Goal: Task Accomplishment & Management: Use online tool/utility

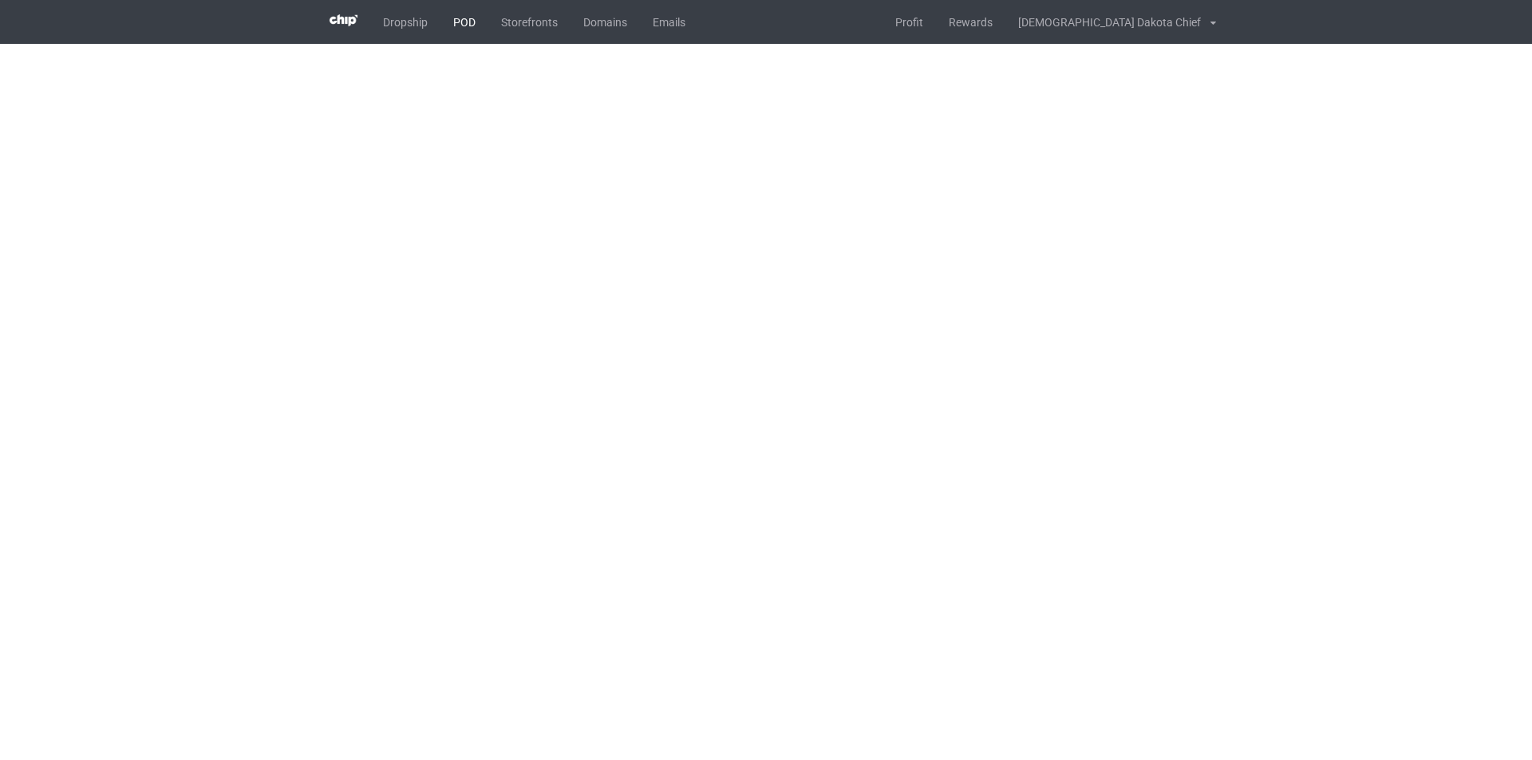
click at [463, 15] on link "POD" at bounding box center [464, 22] width 48 height 44
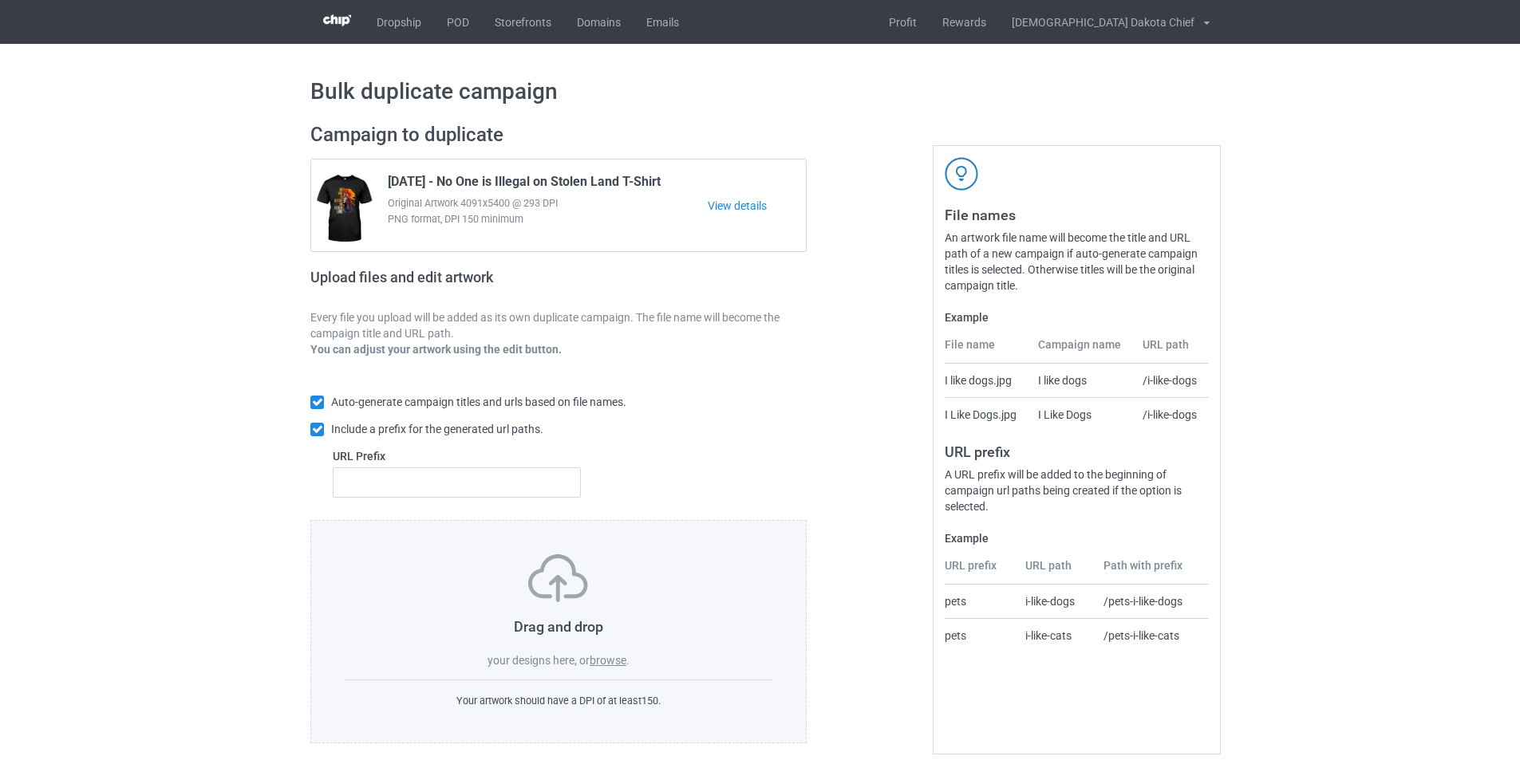
click at [621, 666] on label "browse" at bounding box center [607, 660] width 37 height 13
click at [0, 0] on input "browse" at bounding box center [0, 0] width 0 height 0
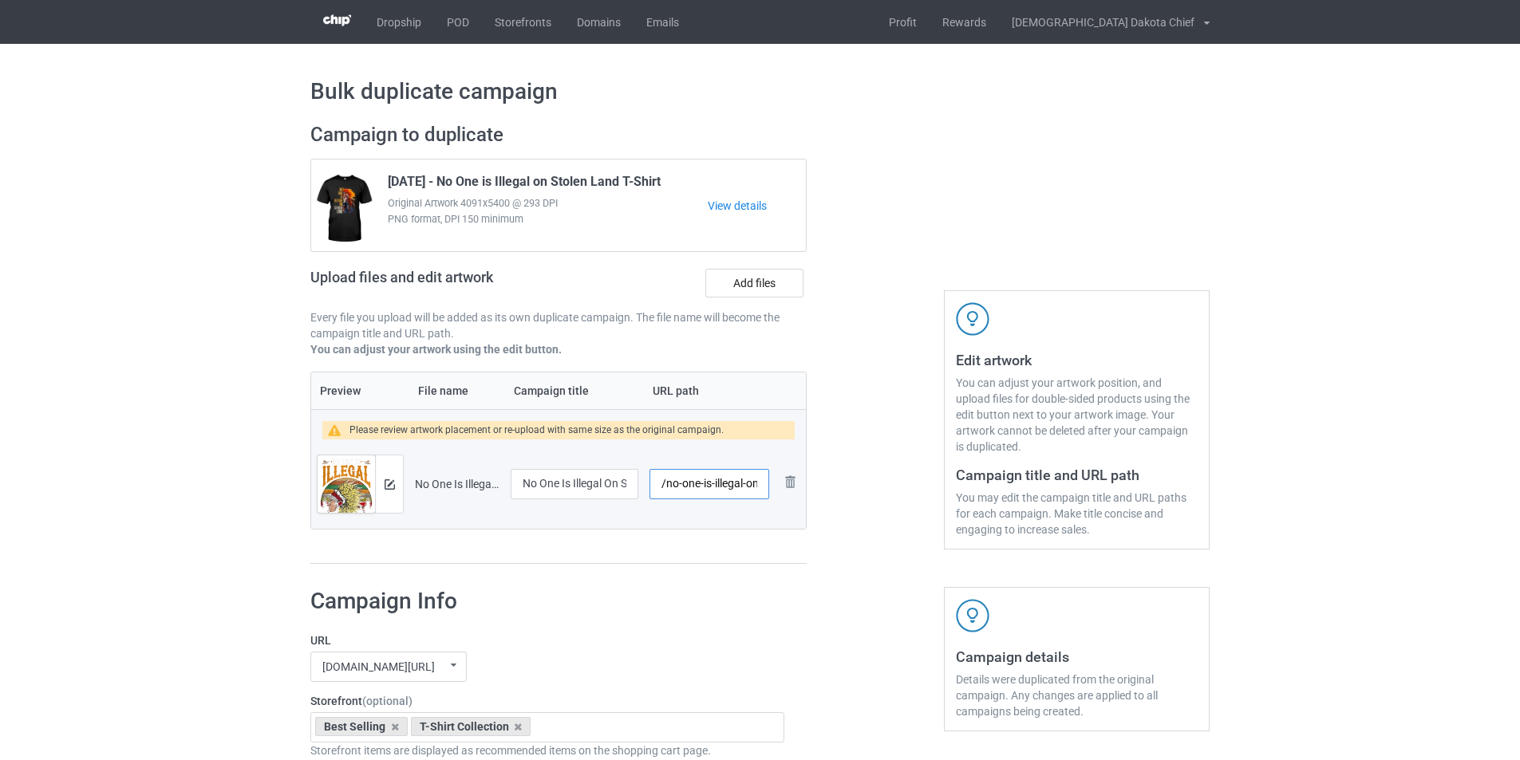
scroll to position [0, 101]
drag, startPoint x: 711, startPoint y: 482, endPoint x: 820, endPoint y: 474, distance: 109.6
click at [820, 474] on div "Campaign to duplicate [DATE] - No One is Illegal on Stolen Land T-Shirt Origina…" at bounding box center [759, 344] width 921 height 464
type input "/no-one-is"
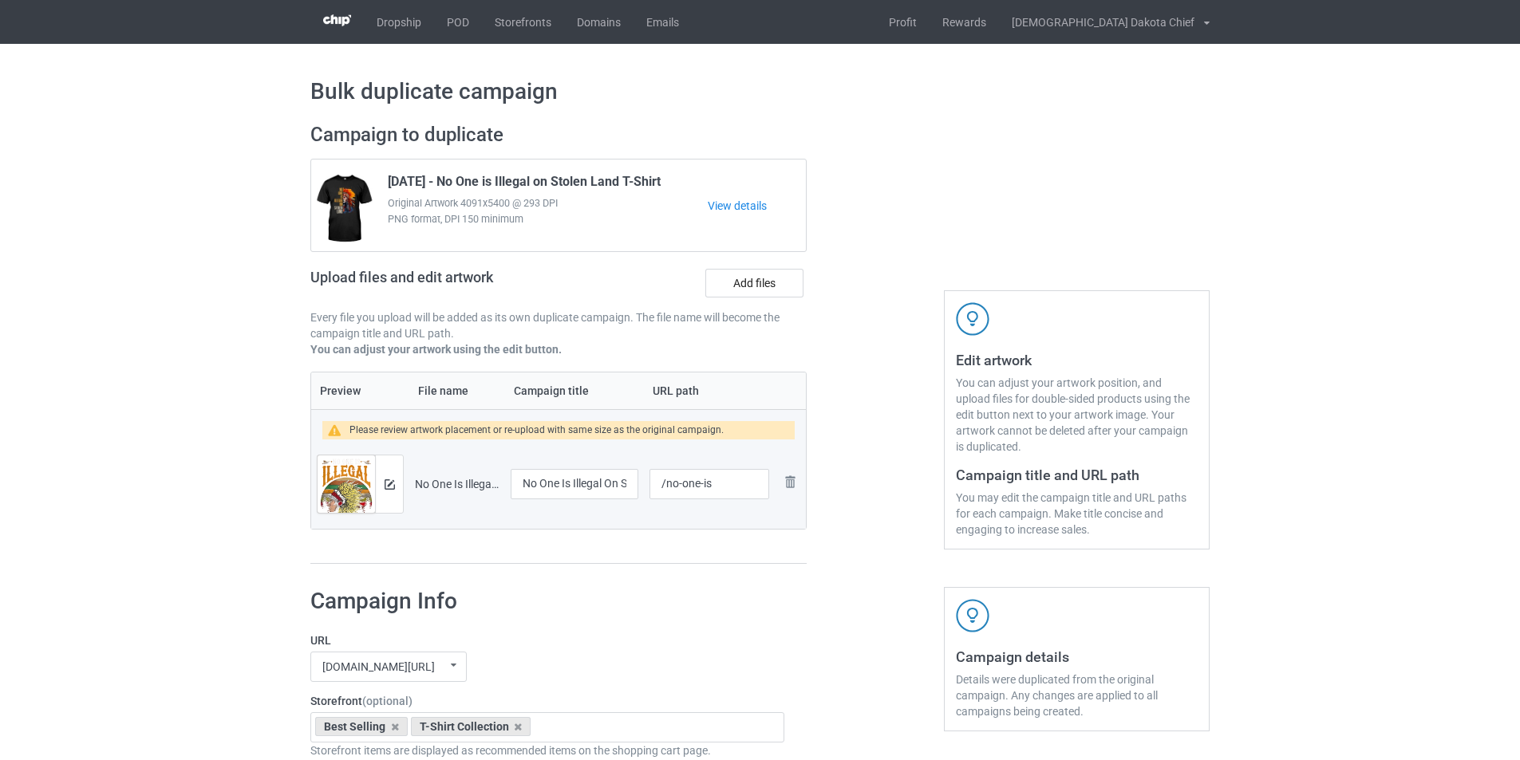
drag, startPoint x: 683, startPoint y: 621, endPoint x: 671, endPoint y: 607, distance: 18.1
drag, startPoint x: 621, startPoint y: 485, endPoint x: 641, endPoint y: 481, distance: 21.1
click at [641, 481] on td "No One Is Illegal On Stolen Land T-Shirt (2)" at bounding box center [574, 484] width 139 height 89
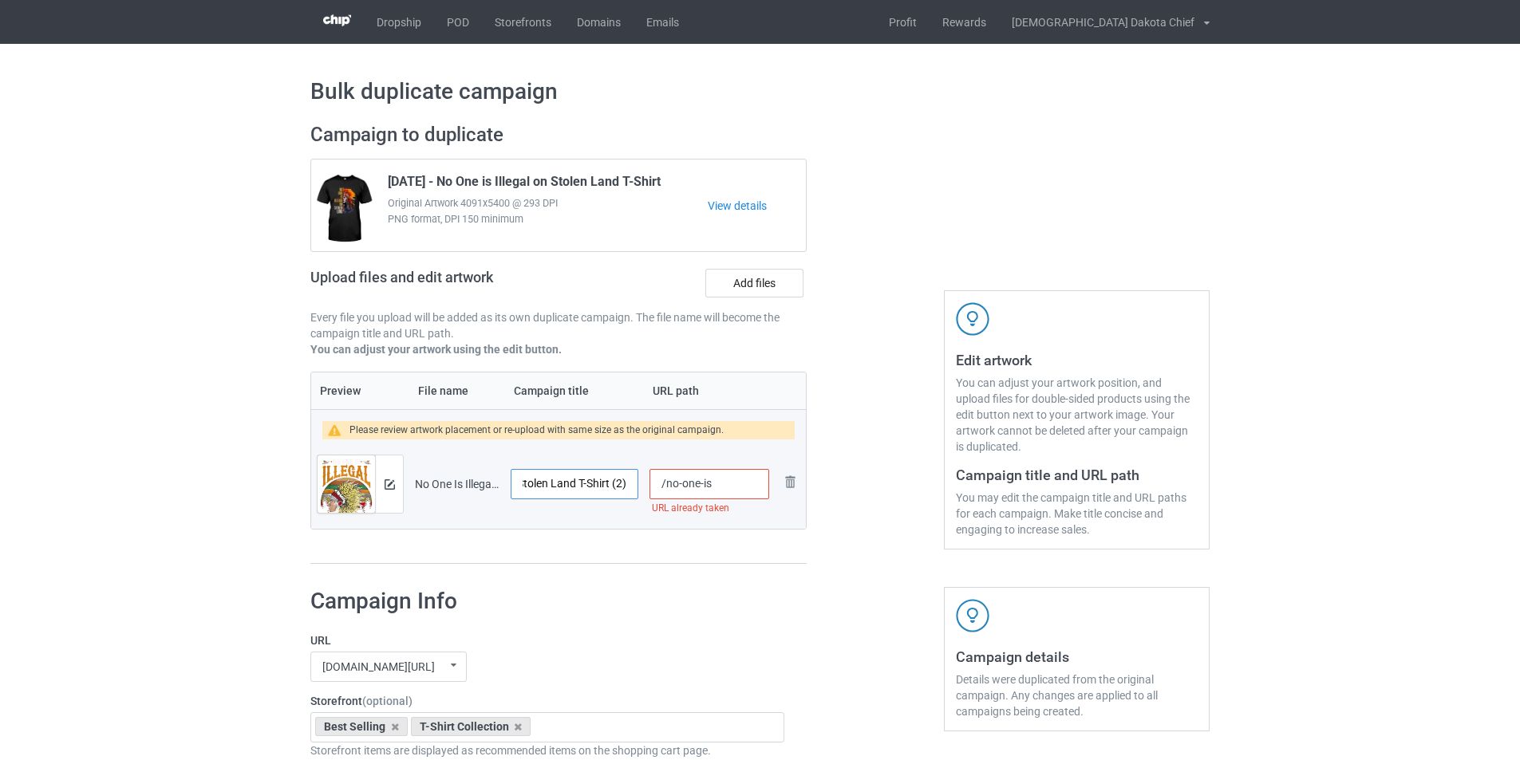
click at [614, 486] on input "No One Is Illegal On Stolen Land T-Shirt (2)" at bounding box center [575, 484] width 128 height 30
drag, startPoint x: 612, startPoint y: 485, endPoint x: 649, endPoint y: 485, distance: 37.5
click at [649, 485] on tr "Preview and edit artwork No One Is Illegal On Stolen Land T-Shirt (2).png No On…" at bounding box center [558, 484] width 495 height 89
type input "No One Is Illegal On Stolen Land T-Shirt"
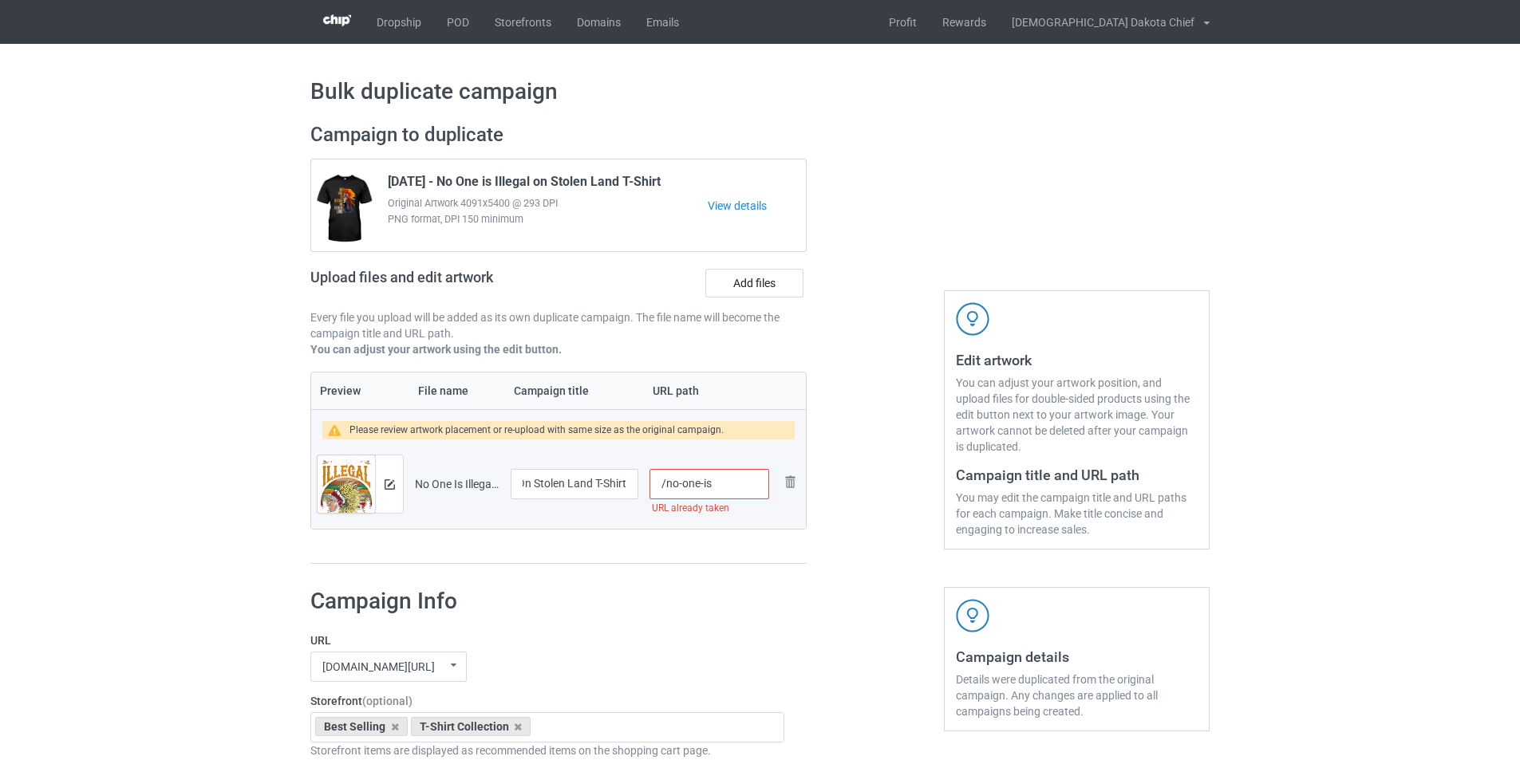
click at [718, 485] on input "/no-one-is" at bounding box center [709, 484] width 120 height 30
type input "/no-one-is2"
click at [392, 488] on img at bounding box center [389, 484] width 10 height 10
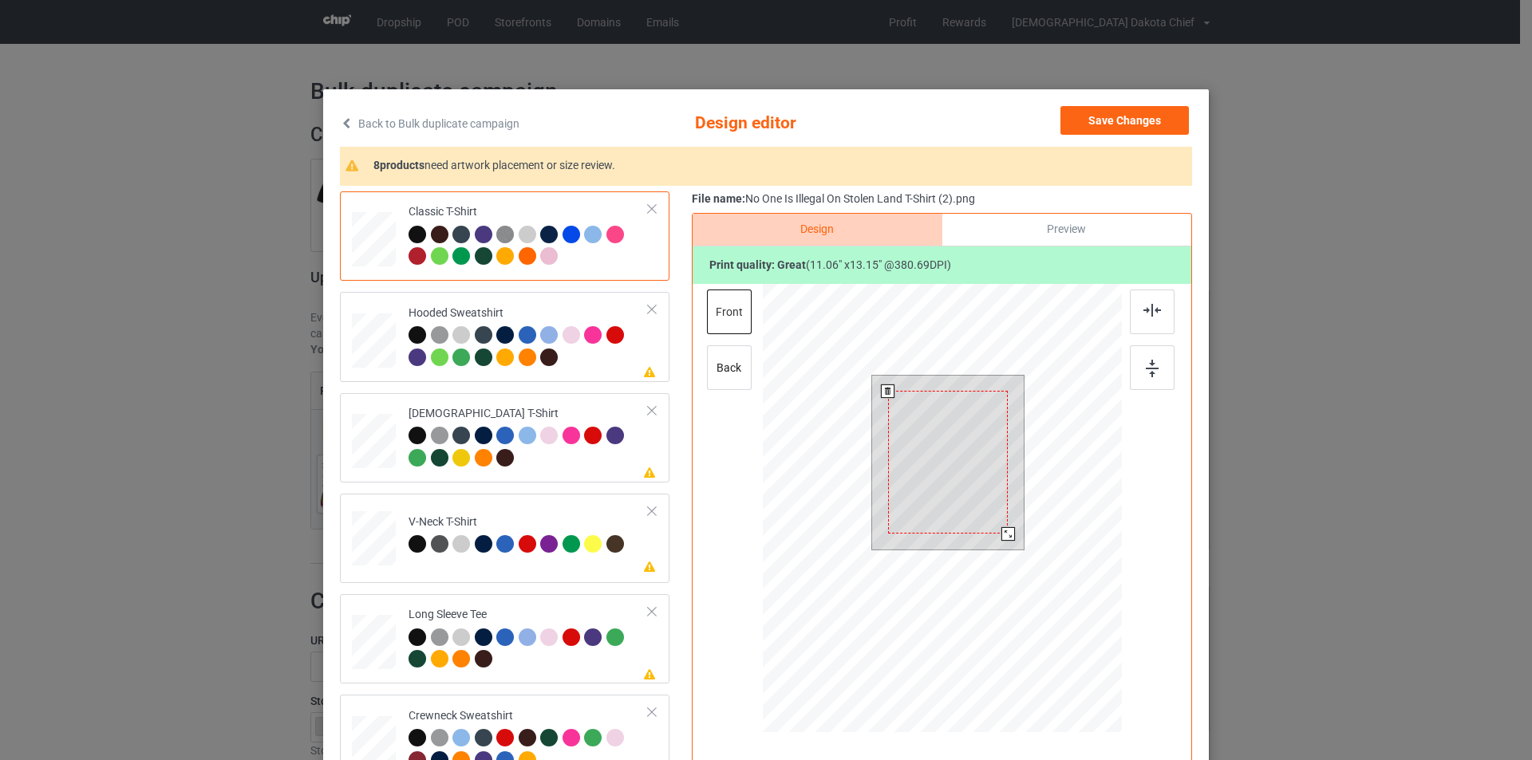
drag, startPoint x: 1018, startPoint y: 546, endPoint x: 1006, endPoint y: 530, distance: 19.3
click at [1006, 530] on div at bounding box center [1008, 534] width 14 height 14
click at [1007, 529] on div at bounding box center [1008, 534] width 14 height 14
click at [568, 359] on div at bounding box center [528, 348] width 240 height 44
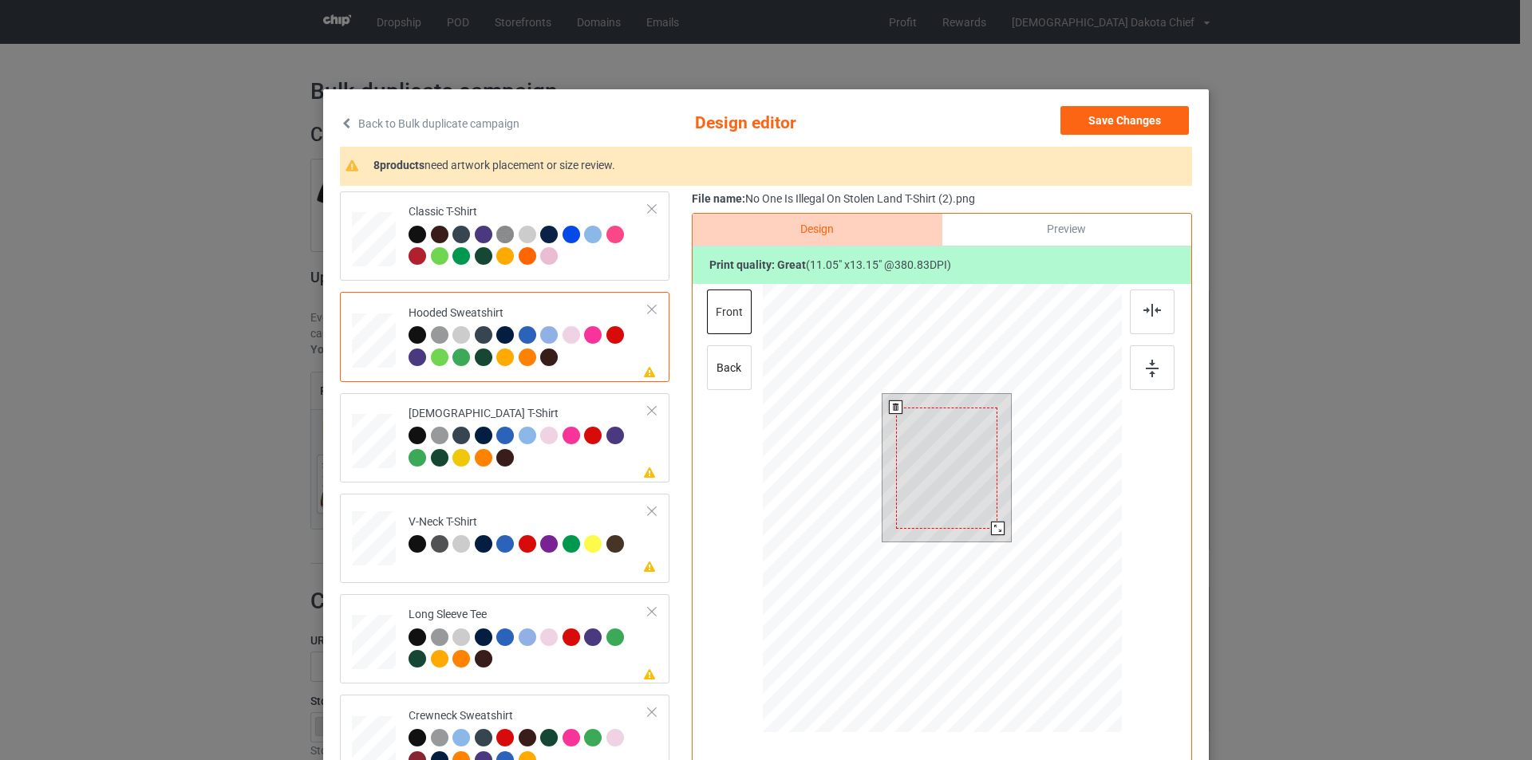
click at [968, 498] on div at bounding box center [947, 468] width 102 height 121
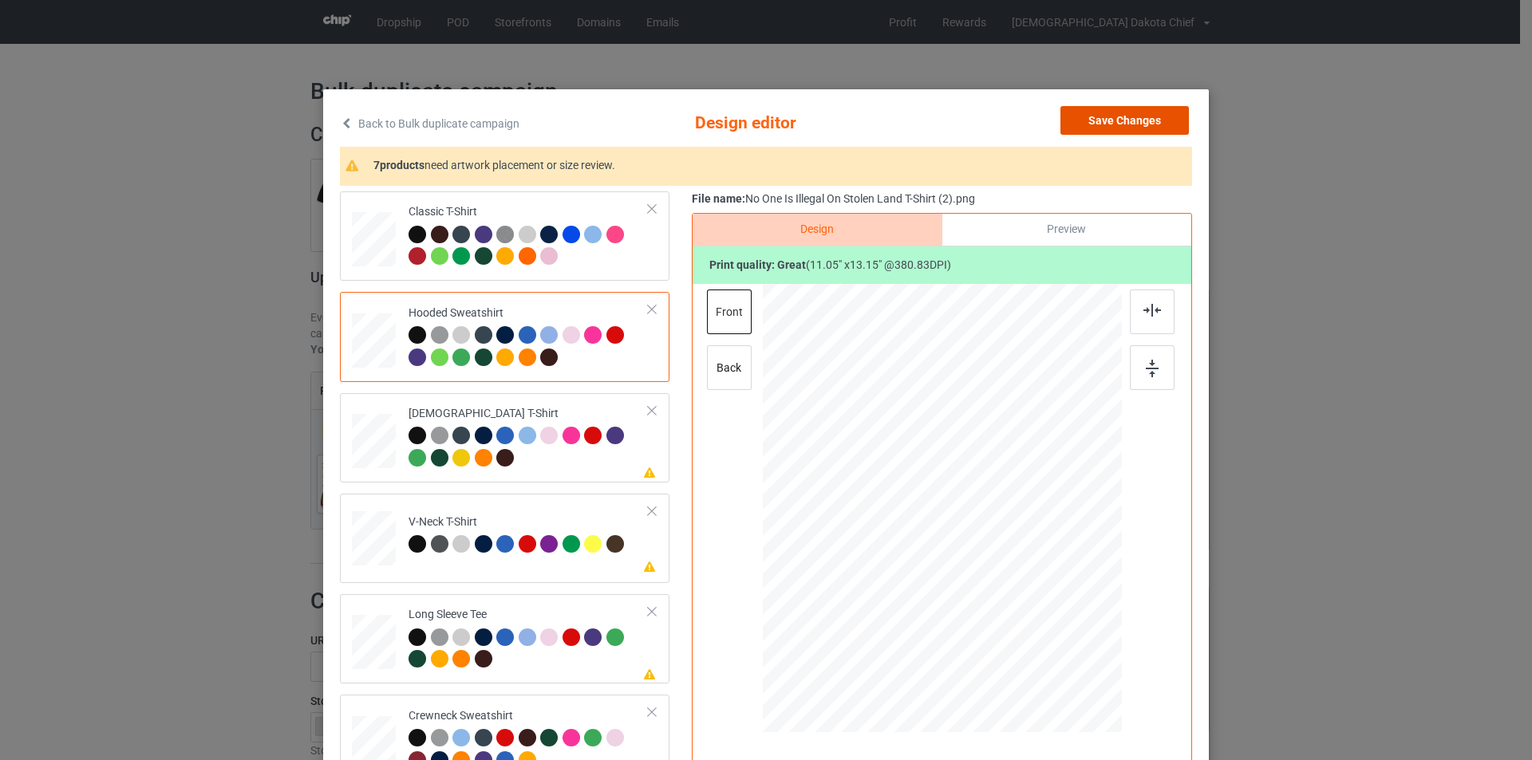
click at [1118, 122] on button "Save Changes" at bounding box center [1124, 120] width 128 height 29
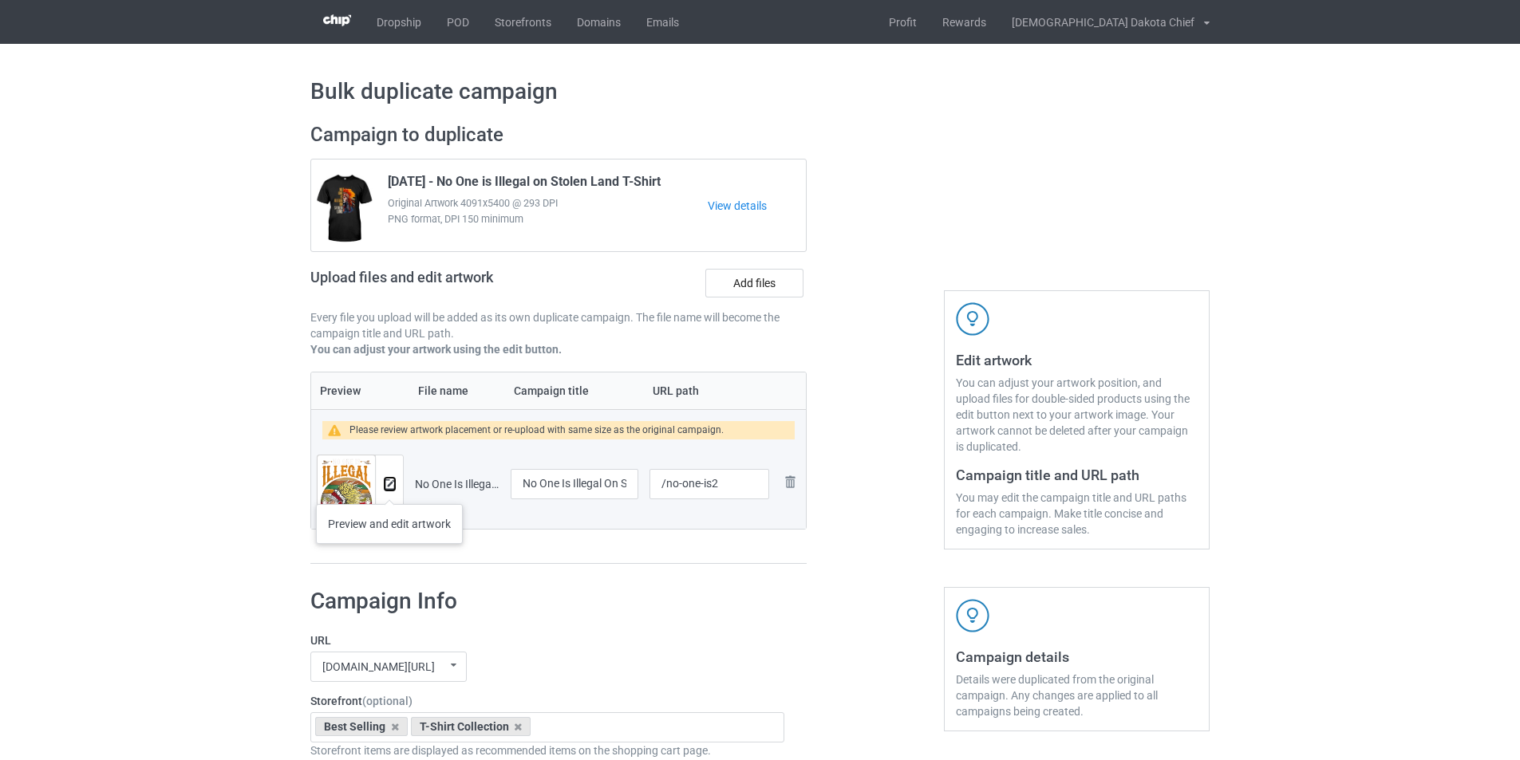
click at [389, 488] on img at bounding box center [389, 484] width 10 height 10
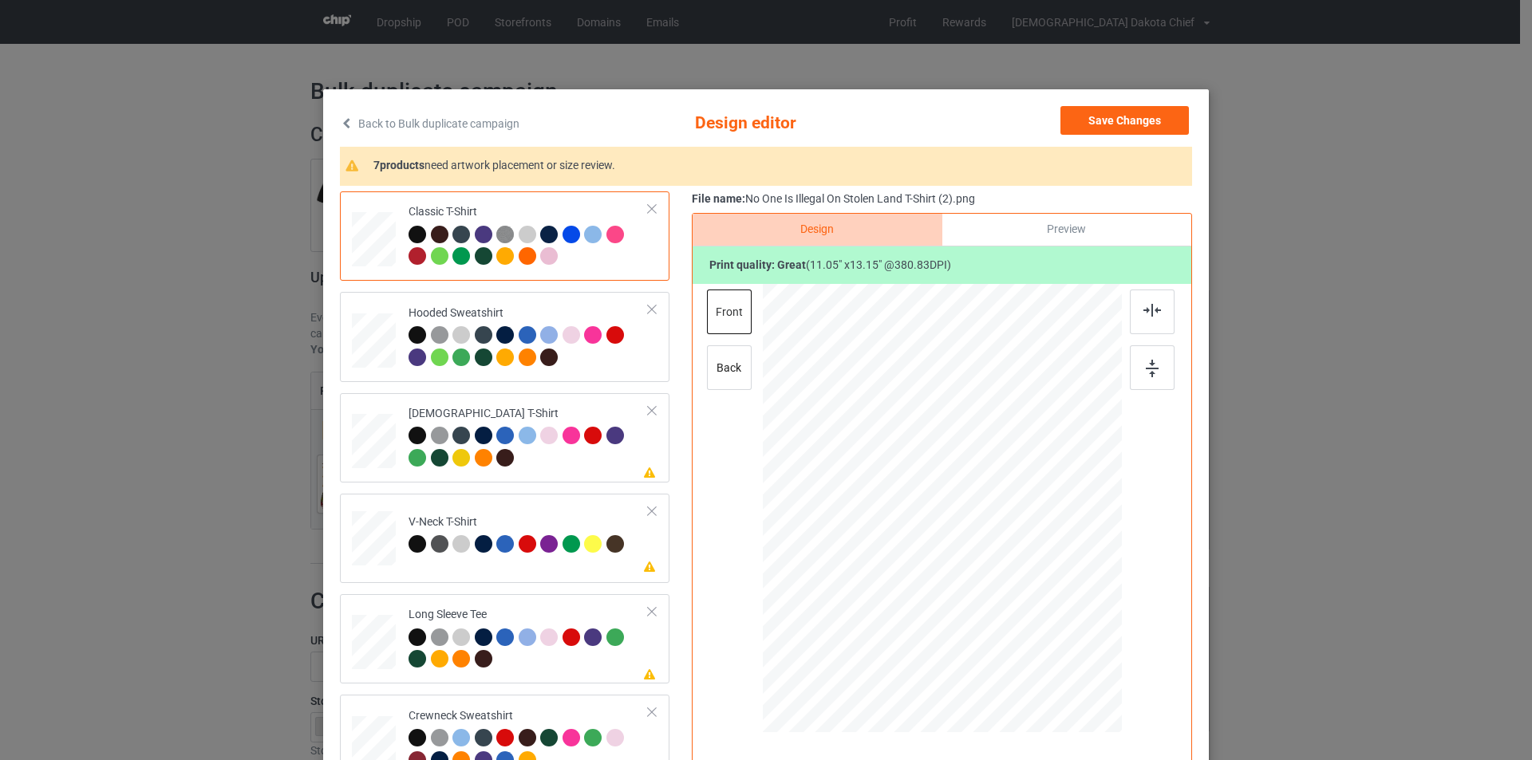
click at [436, 258] on div at bounding box center [440, 256] width 18 height 18
click at [415, 234] on div at bounding box center [417, 235] width 18 height 18
click at [1427, 275] on div "Back to Bulk duplicate campaign Design editor Save Changes 7 products need artw…" at bounding box center [766, 380] width 1532 height 760
click at [1147, 117] on button "Save Changes" at bounding box center [1124, 120] width 128 height 29
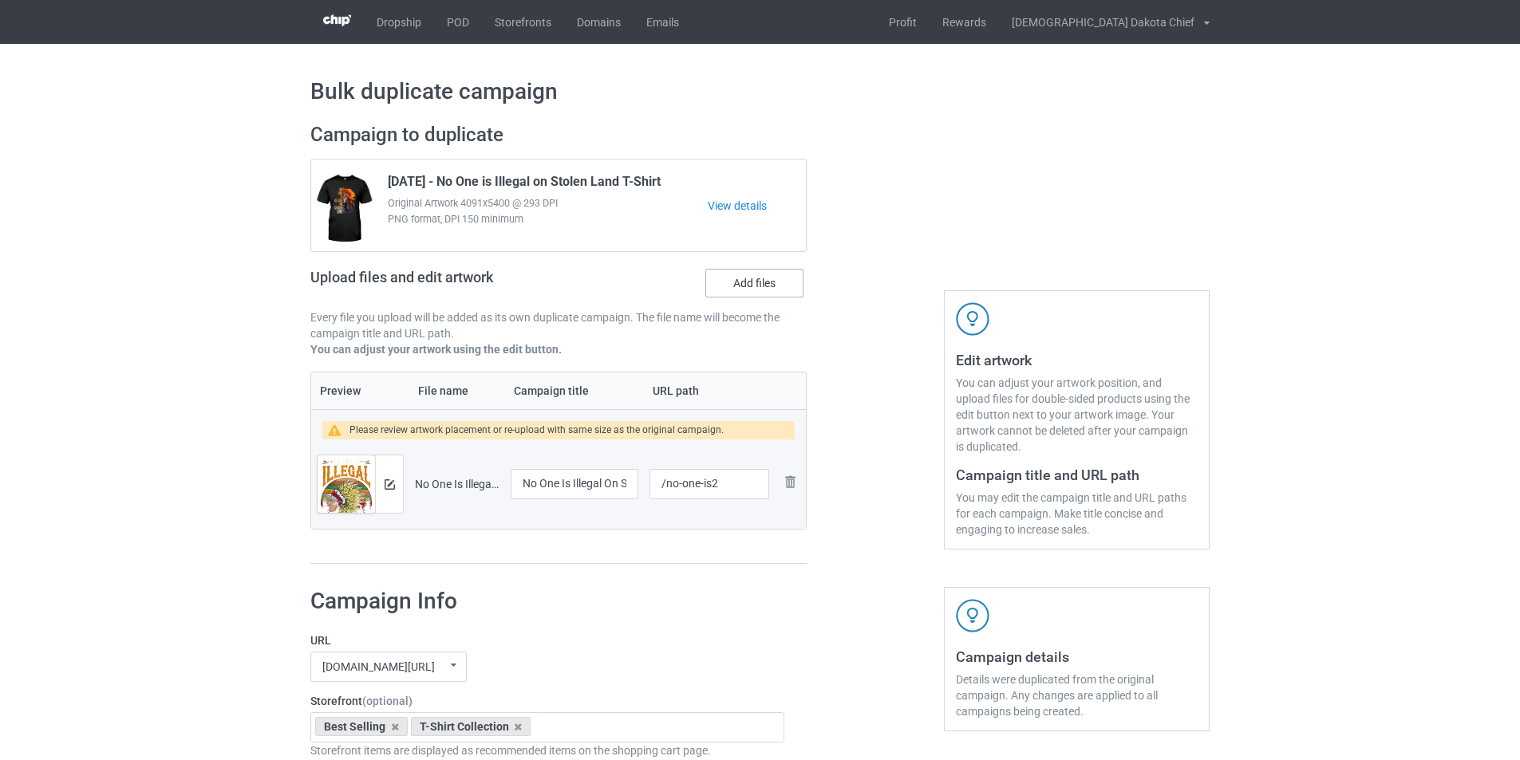
click at [775, 291] on label "Add files" at bounding box center [754, 283] width 98 height 29
click at [0, 0] on input "Add files" at bounding box center [0, 0] width 0 height 0
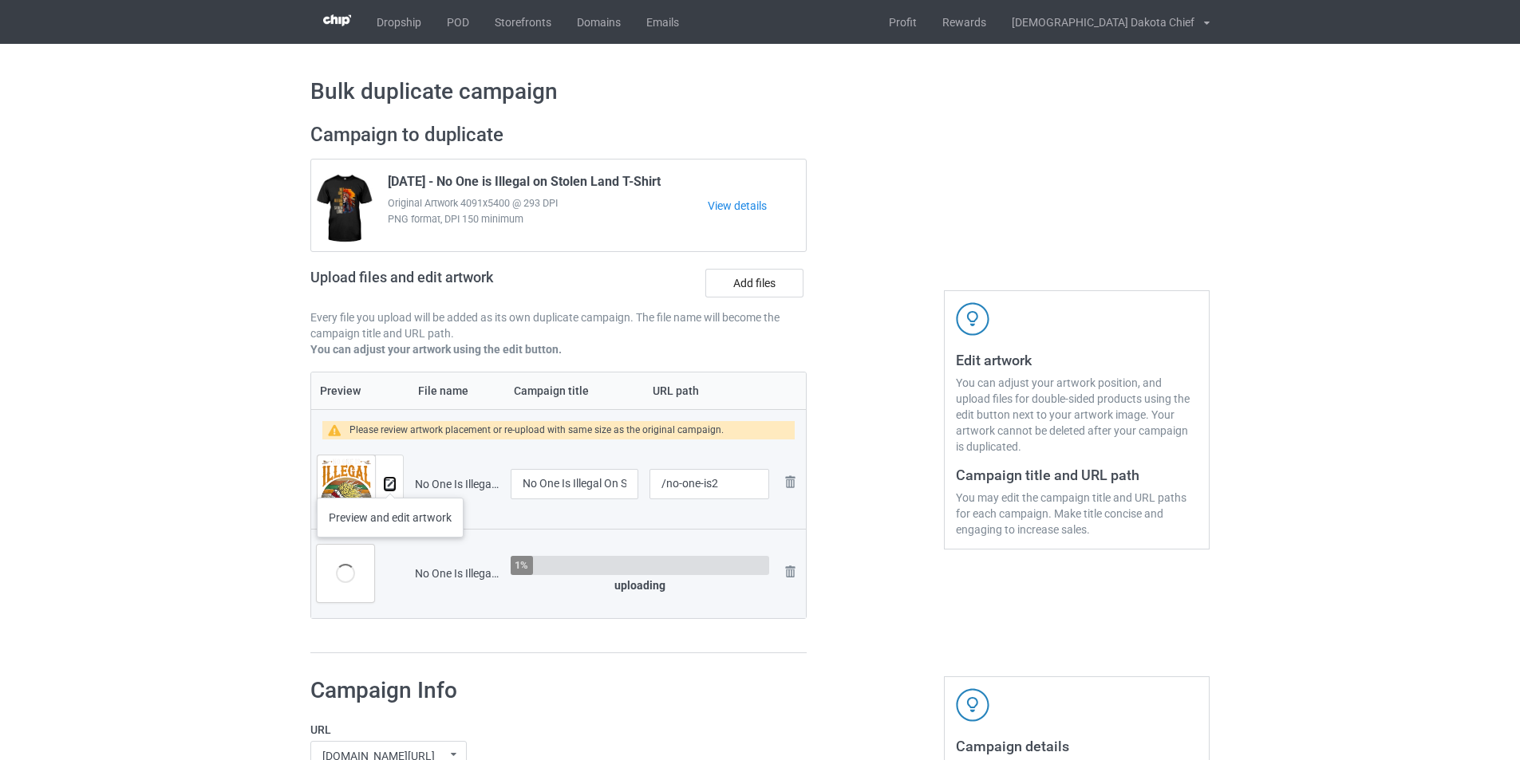
click at [390, 482] on img at bounding box center [389, 484] width 10 height 10
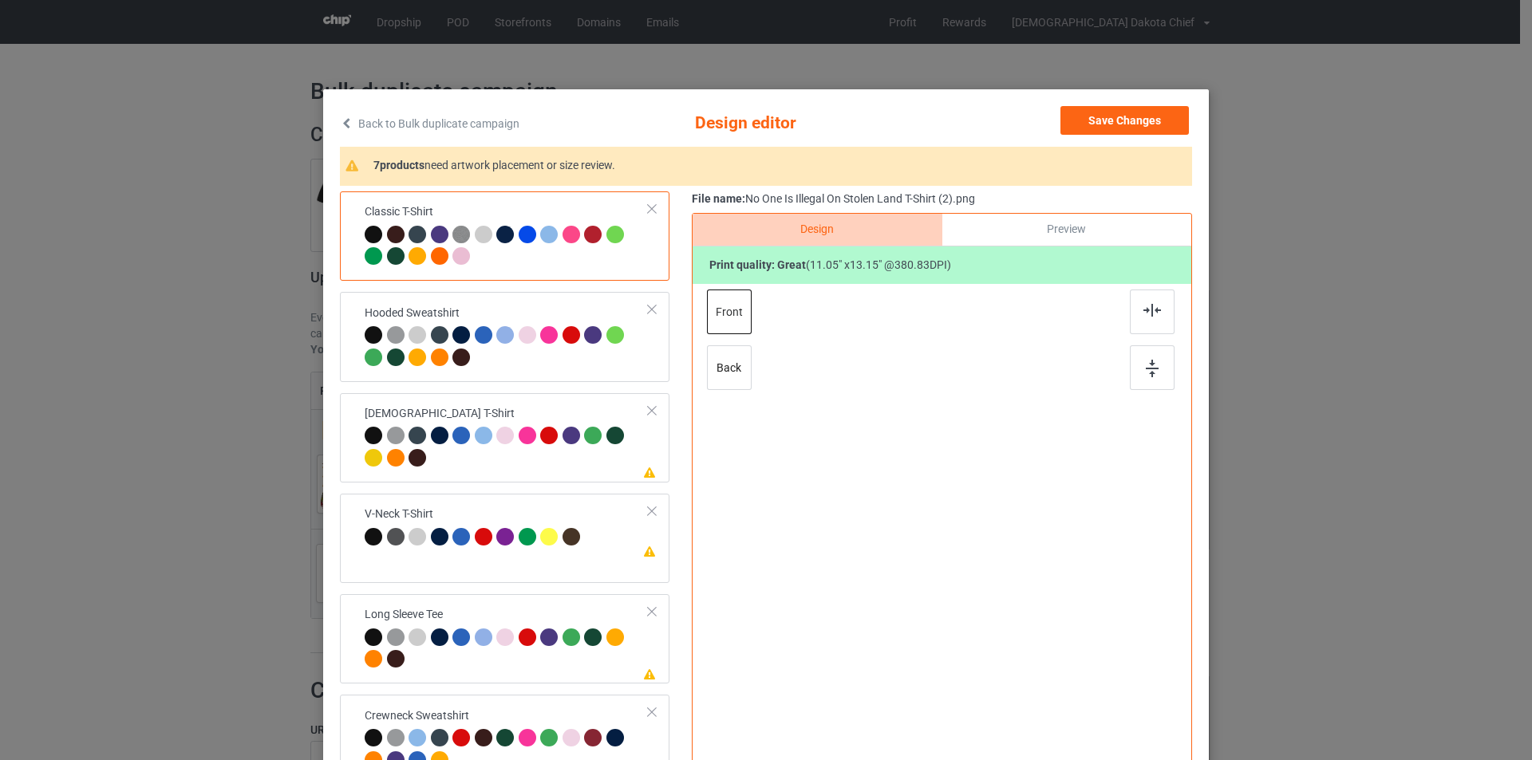
click at [956, 75] on div "Back to Bulk duplicate campaign Design editor Save Changes 7 products need artw…" at bounding box center [766, 380] width 1532 height 760
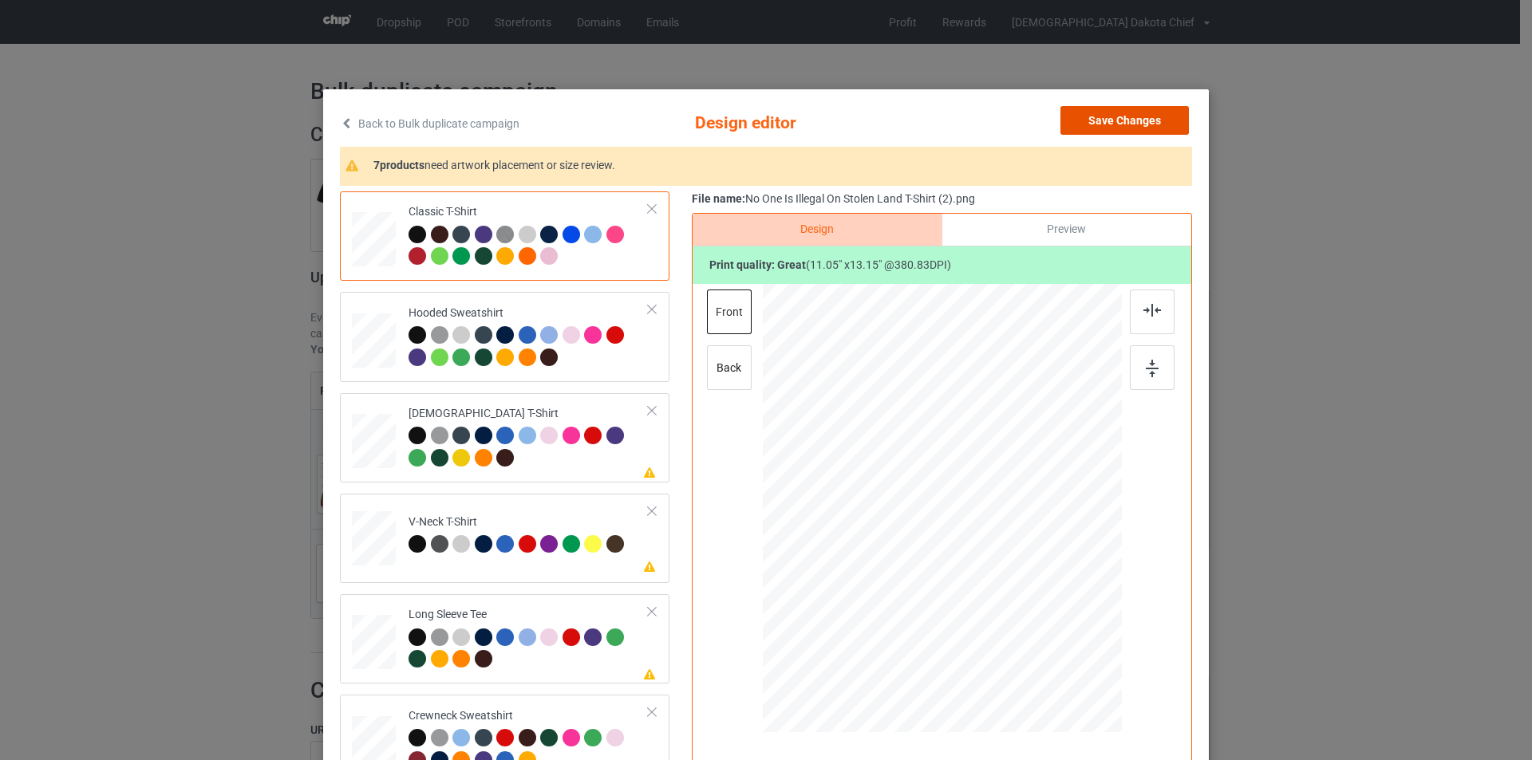
click at [1114, 111] on button "Save Changes" at bounding box center [1124, 120] width 128 height 29
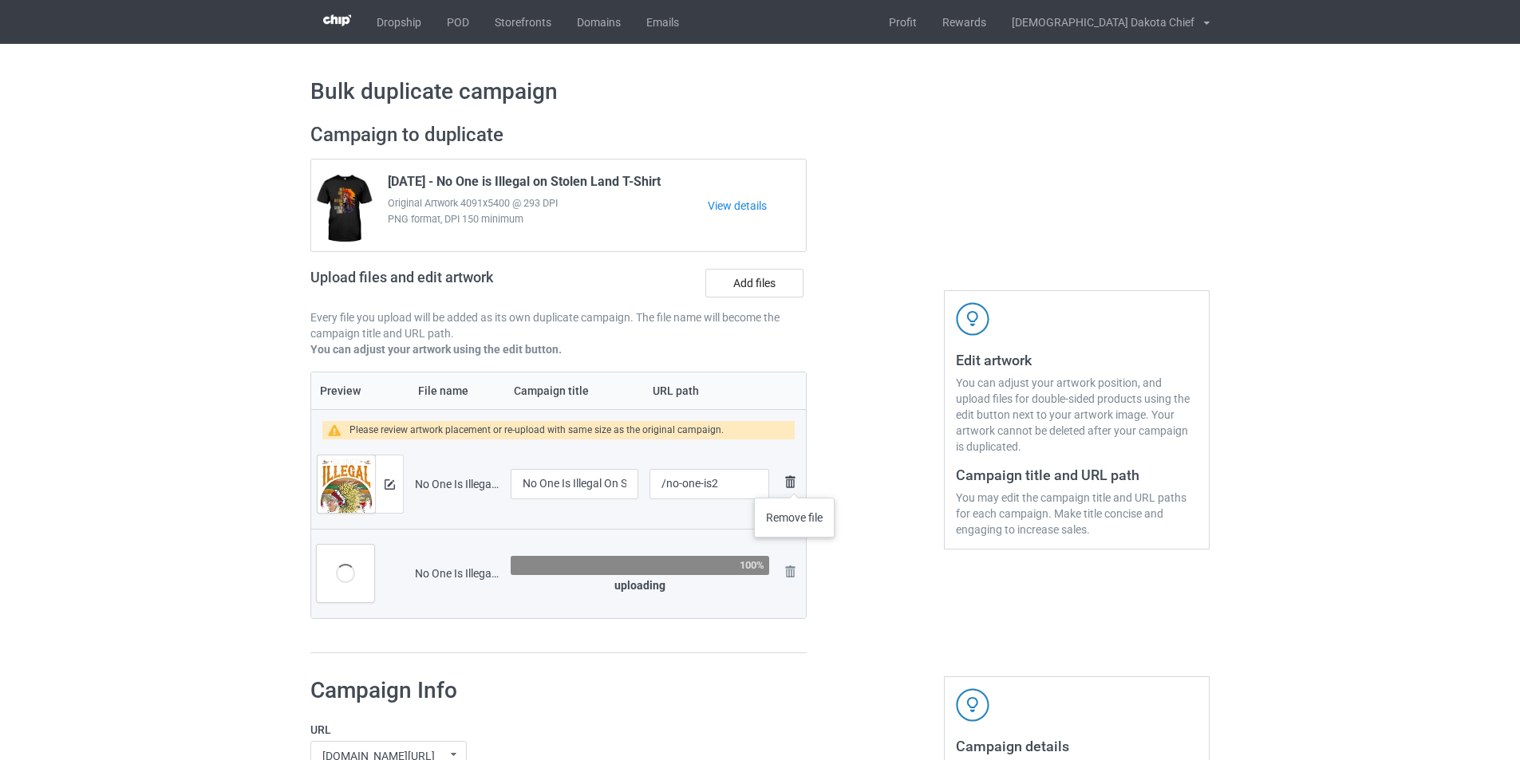
click at [795, 482] on img at bounding box center [789, 481] width 19 height 19
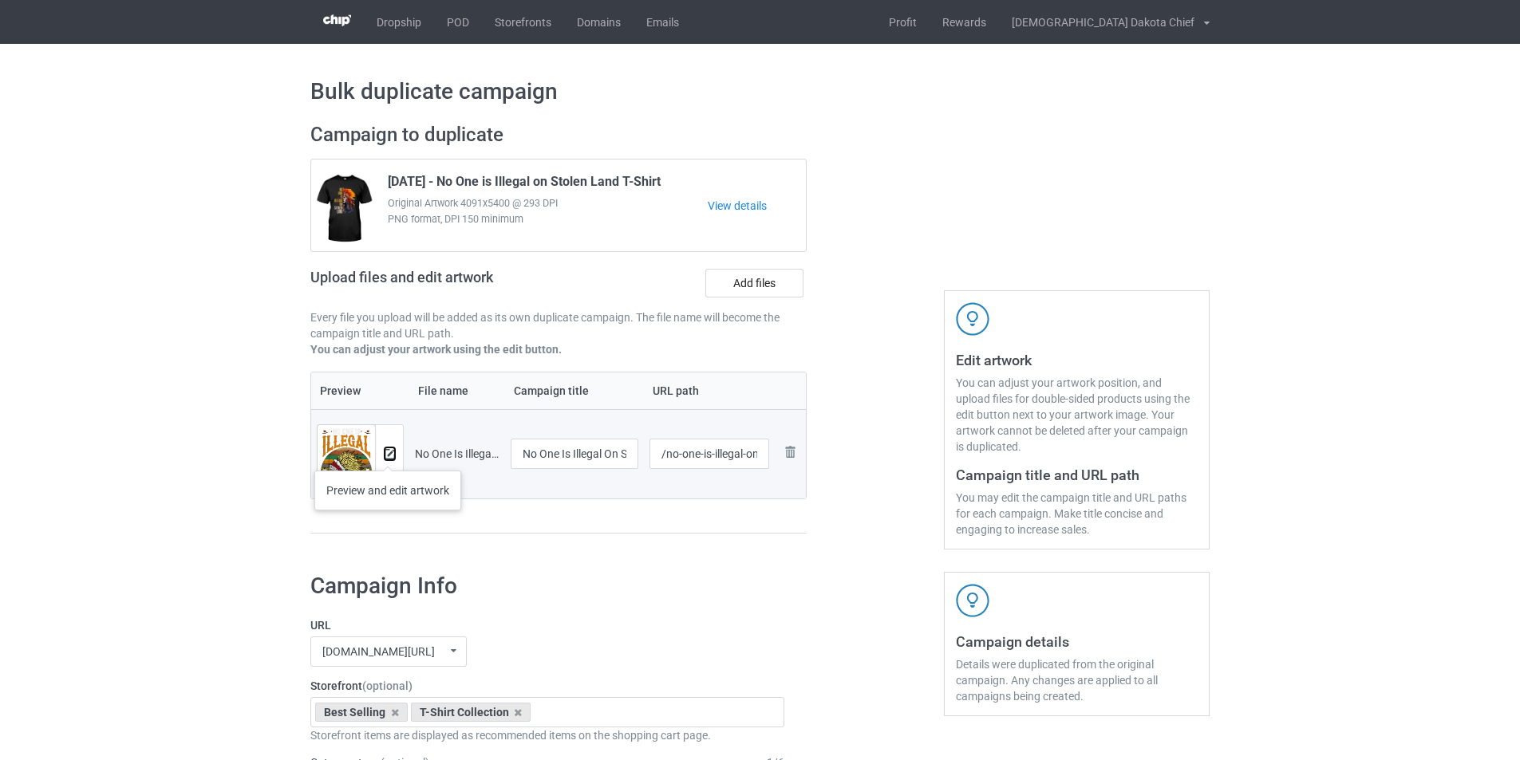
click at [388, 455] on img at bounding box center [389, 454] width 10 height 10
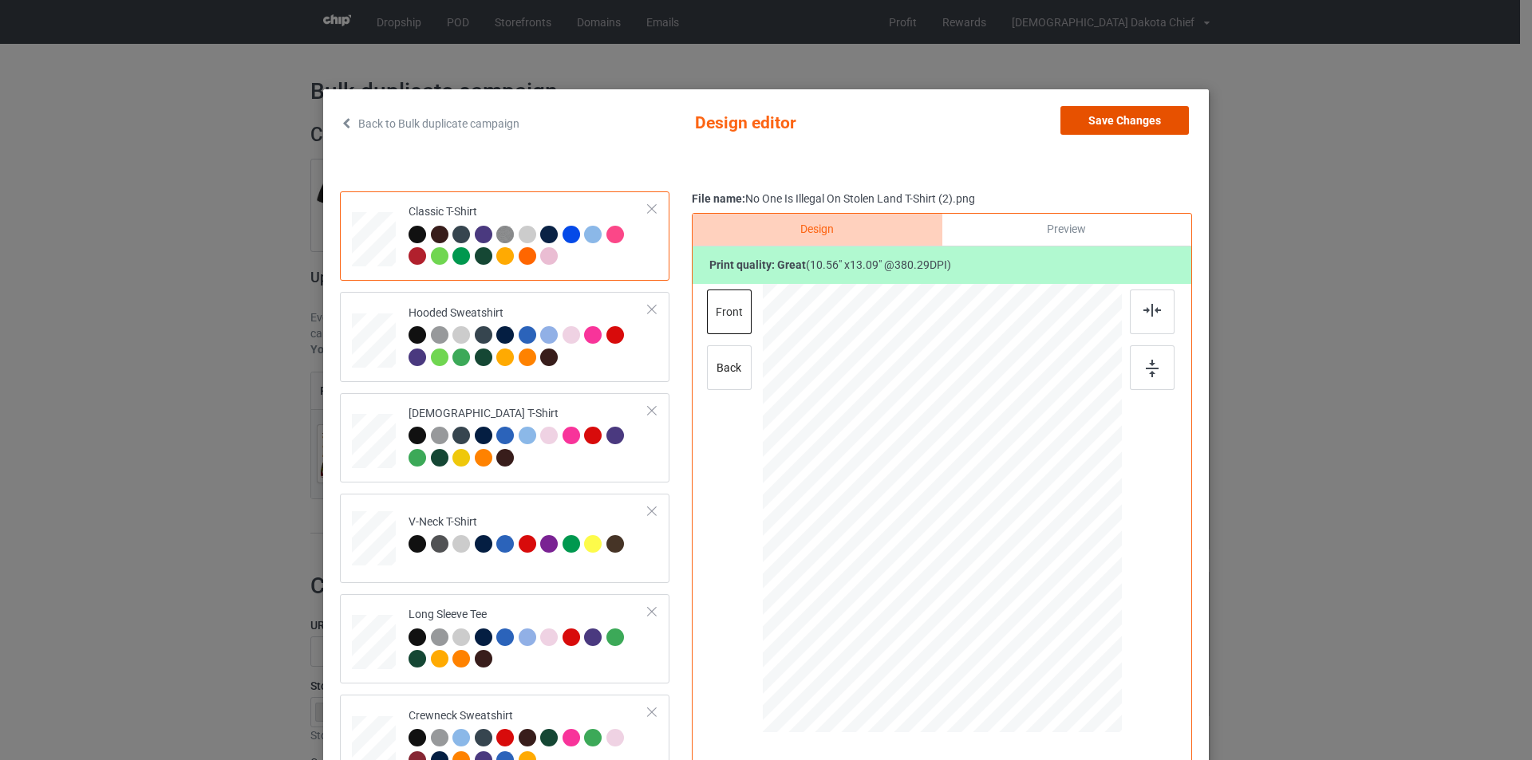
click at [1129, 117] on button "Save Changes" at bounding box center [1124, 120] width 128 height 29
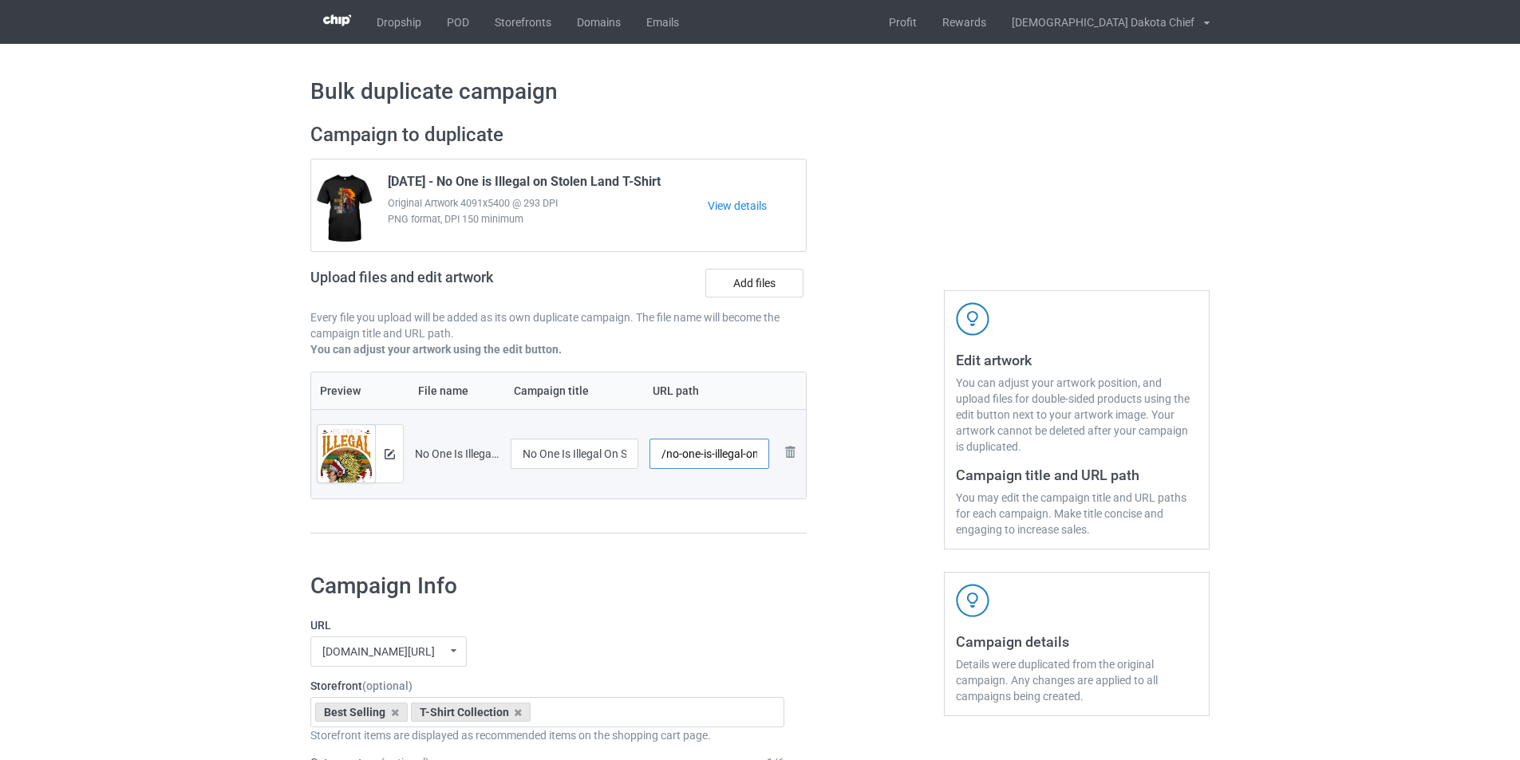
scroll to position [0, 101]
drag, startPoint x: 741, startPoint y: 455, endPoint x: 852, endPoint y: 455, distance: 110.9
click at [852, 455] on div "Campaign to duplicate [DATE] - No One is Illegal on Stolen Land T-Shirt Origina…" at bounding box center [759, 336] width 921 height 449
click at [787, 548] on div "Campaign to duplicate [DATE] - No One is Illegal on Stolen Land T-Shirt Origina…" at bounding box center [558, 336] width 519 height 449
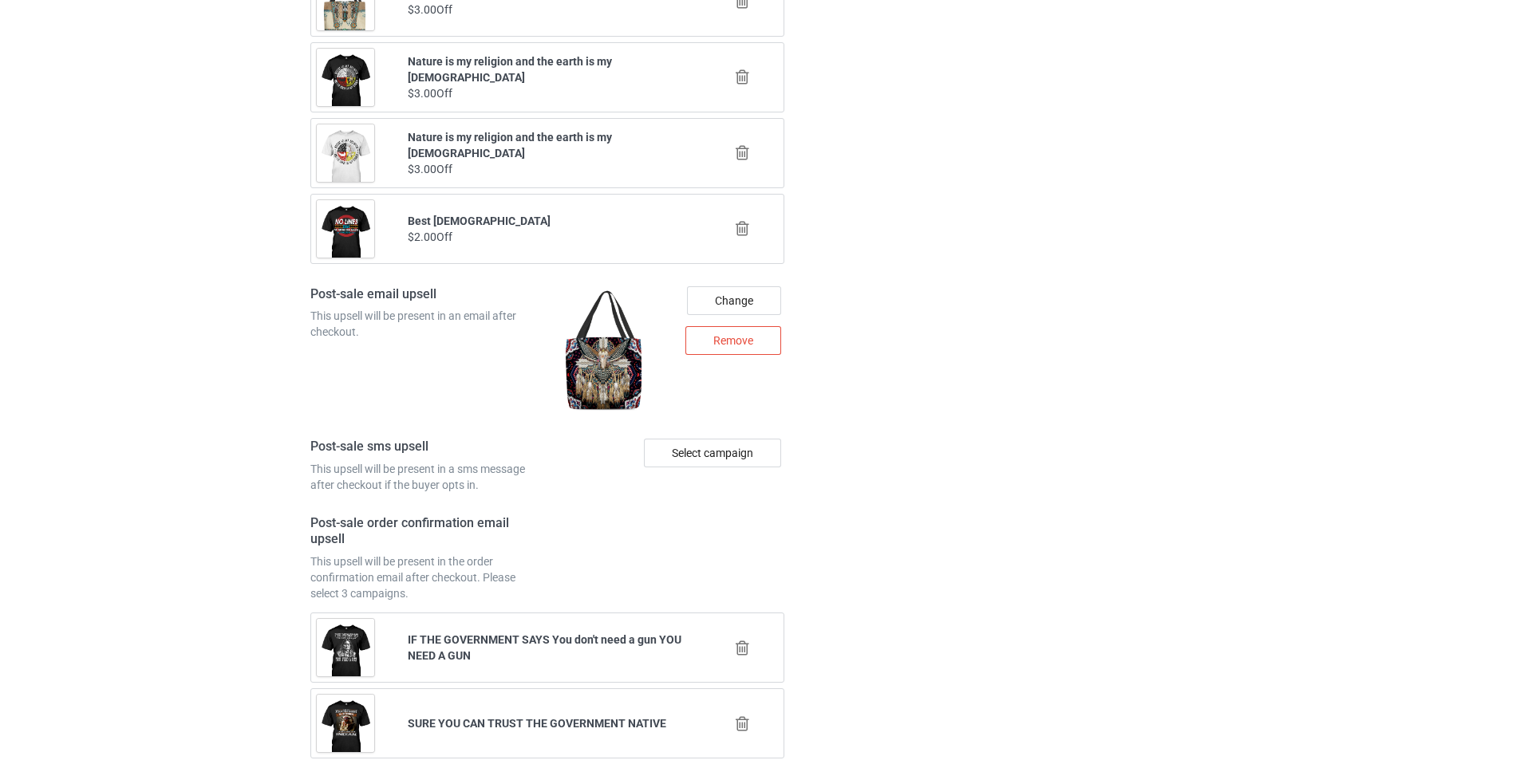
scroll to position [2139, 0]
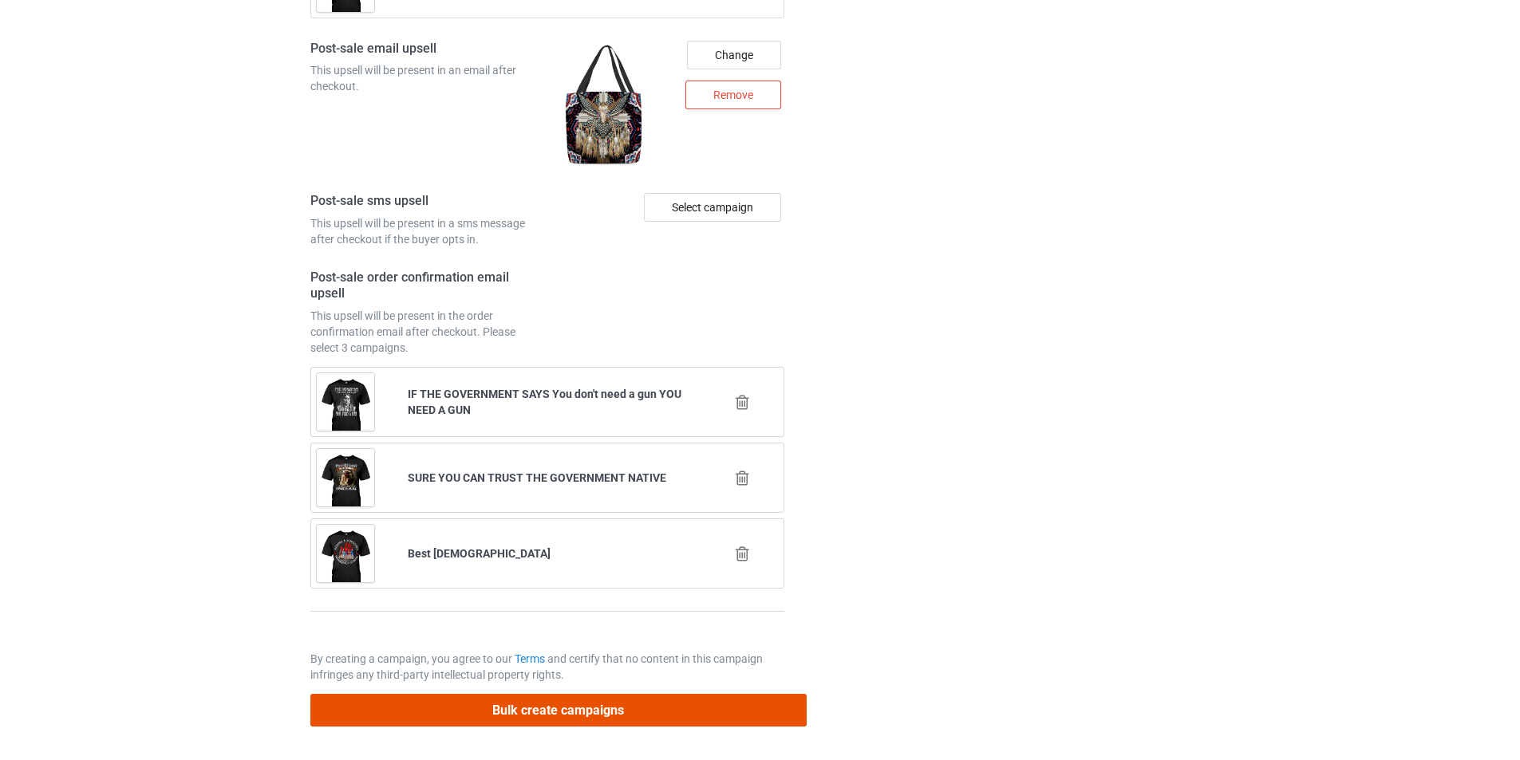
click at [601, 718] on button "Bulk create campaigns" at bounding box center [558, 710] width 496 height 33
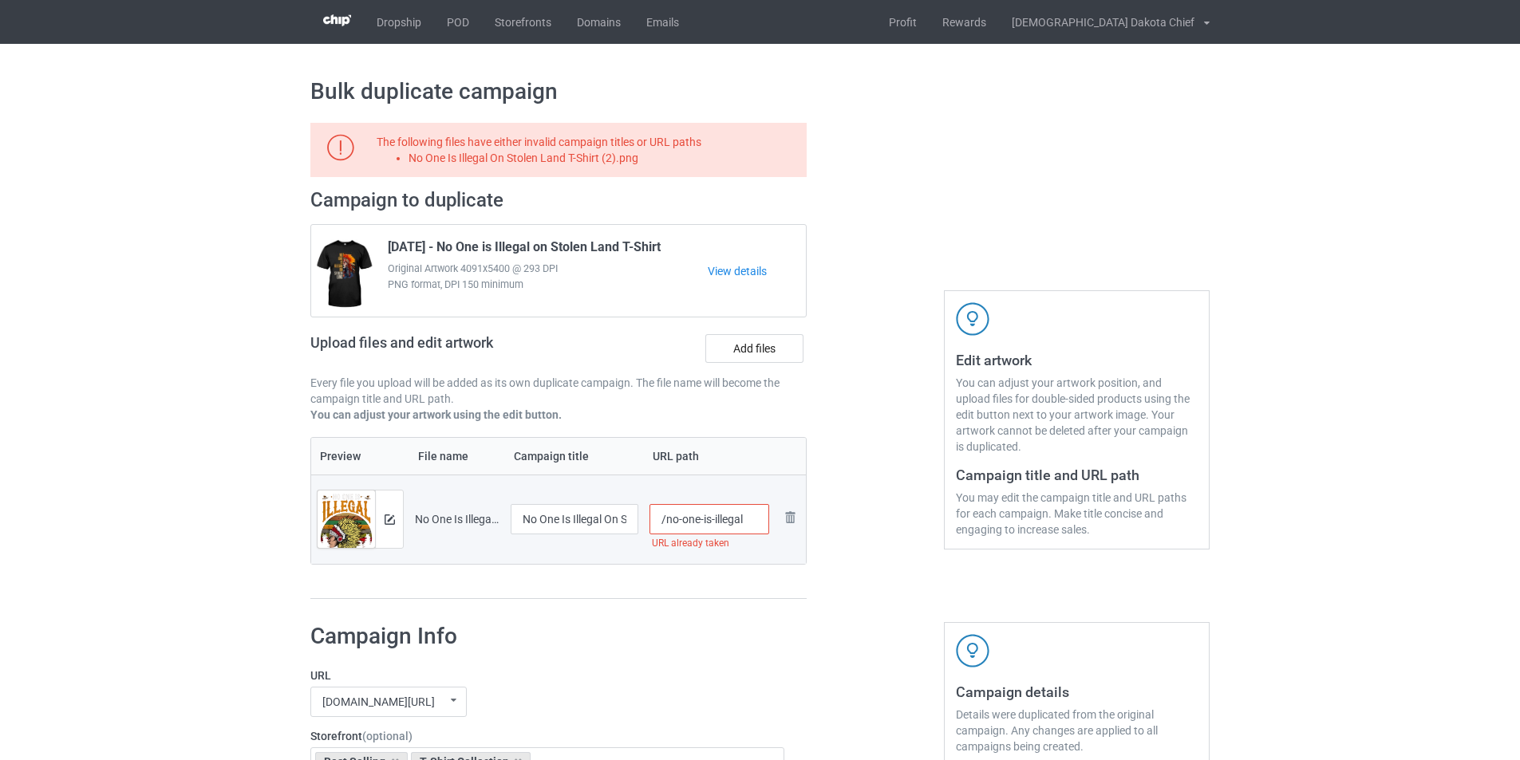
drag, startPoint x: 952, startPoint y: 219, endPoint x: 885, endPoint y: 393, distance: 186.8
click at [951, 219] on div "Edit artwork You can adjust your artwork position, and upload files for double-…" at bounding box center [1077, 361] width 288 height 499
click at [733, 522] on input "/no-one-is-illegal" at bounding box center [709, 519] width 120 height 30
drag, startPoint x: 712, startPoint y: 520, endPoint x: 723, endPoint y: 519, distance: 10.5
click at [723, 519] on input "/no-one-is-illegal" at bounding box center [709, 519] width 120 height 30
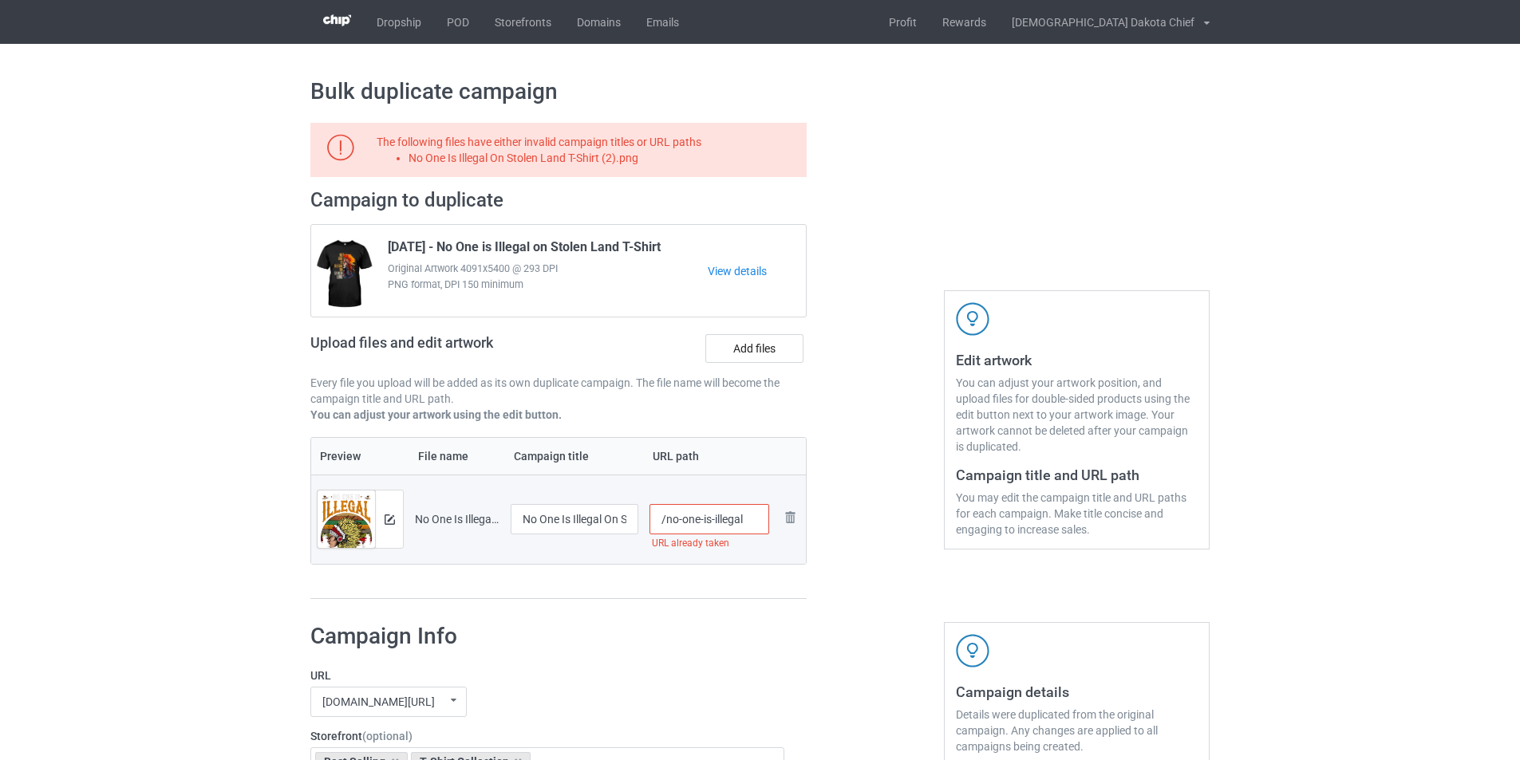
click at [712, 519] on input "/no-one-is-illegal" at bounding box center [709, 519] width 120 height 30
drag, startPoint x: 712, startPoint y: 519, endPoint x: 685, endPoint y: 518, distance: 27.2
click at [685, 518] on input "/no-one-is-illegal" at bounding box center [709, 519] width 120 height 30
drag, startPoint x: 665, startPoint y: 519, endPoint x: 712, endPoint y: 517, distance: 47.1
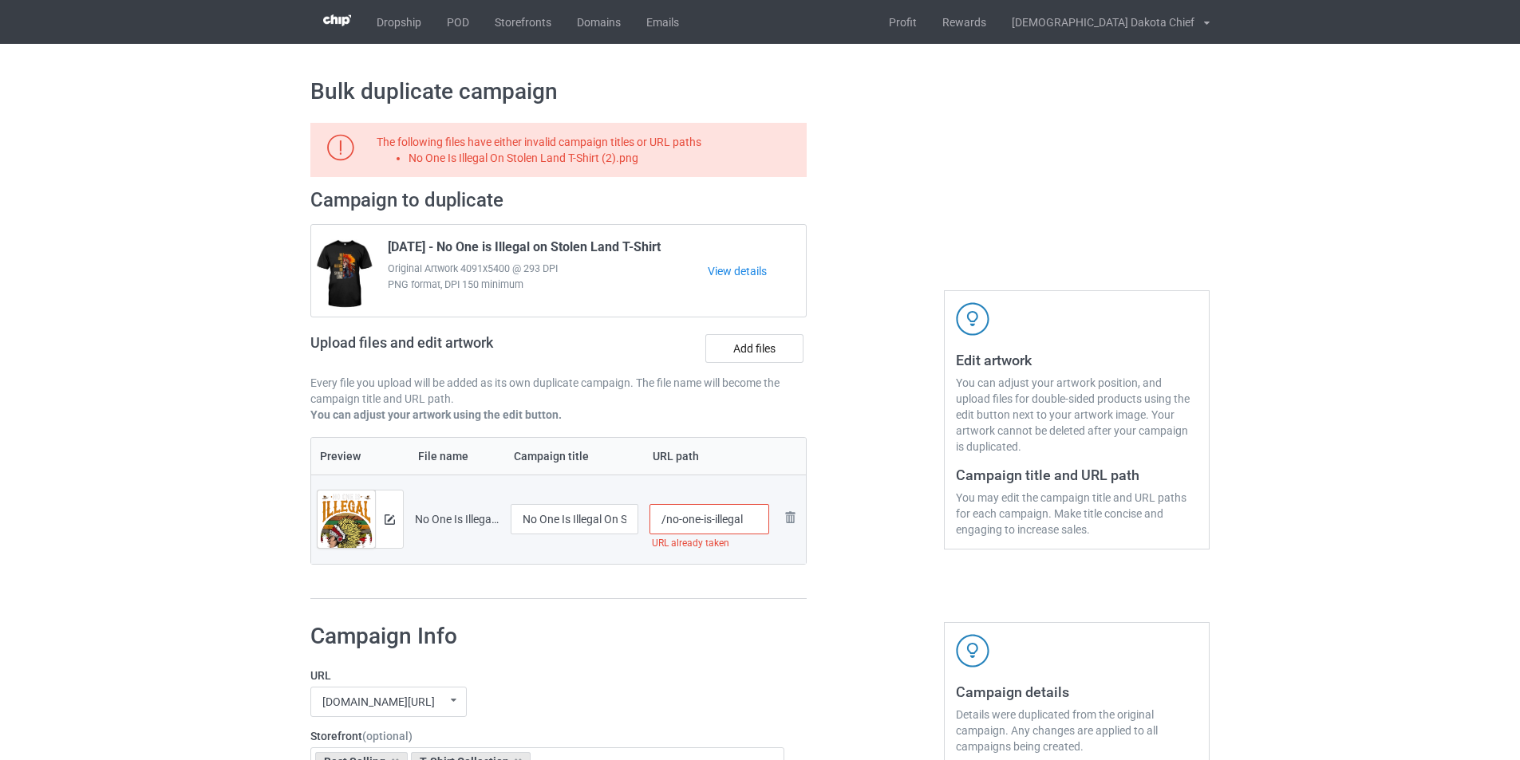
click at [712, 517] on input "/no-one-is-illegal" at bounding box center [709, 519] width 120 height 30
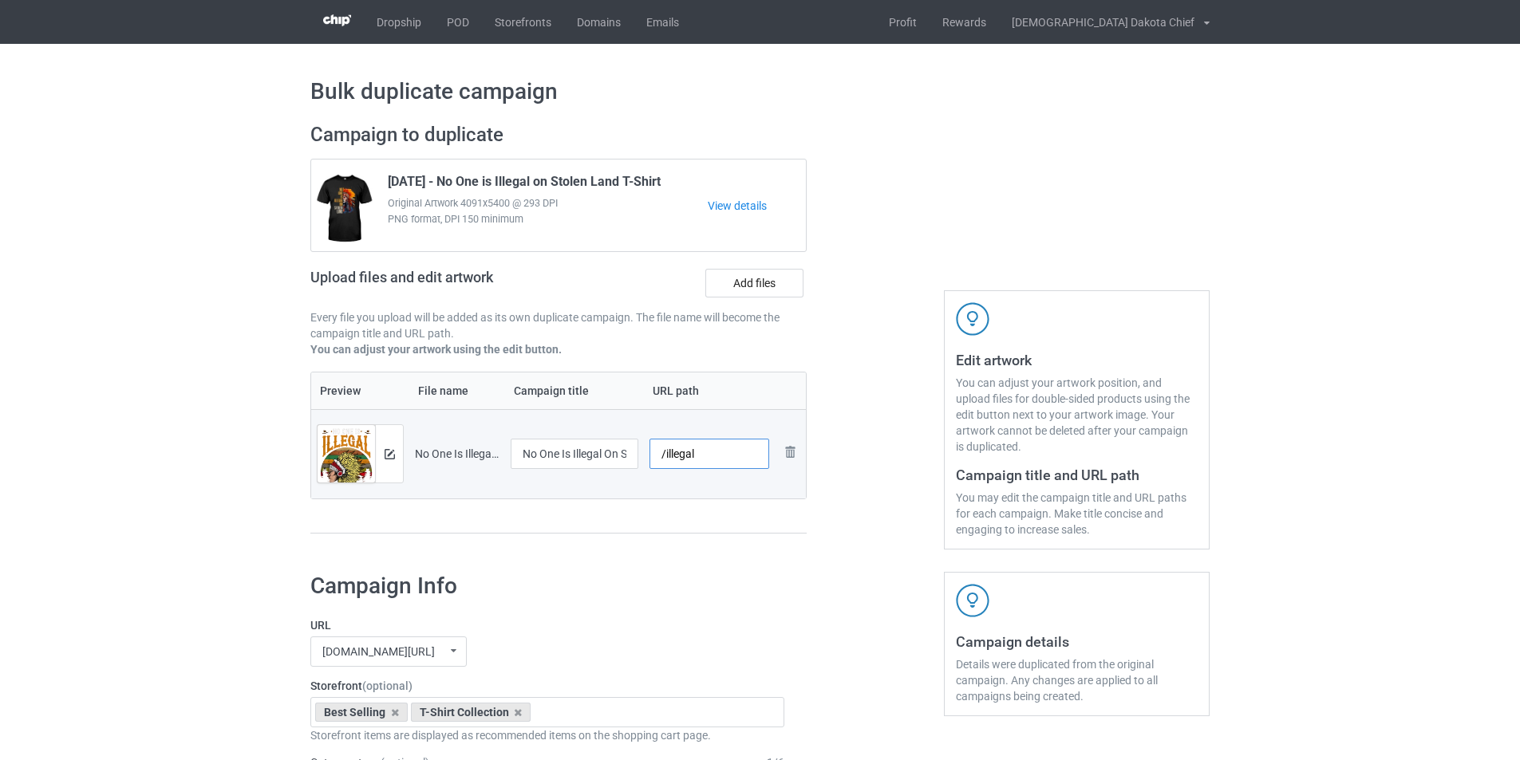
type input "/illegal"
click at [802, 541] on div "Campaign to duplicate [DATE] - No One is Illegal on Stolen Land T-Shirt Origina…" at bounding box center [558, 336] width 519 height 449
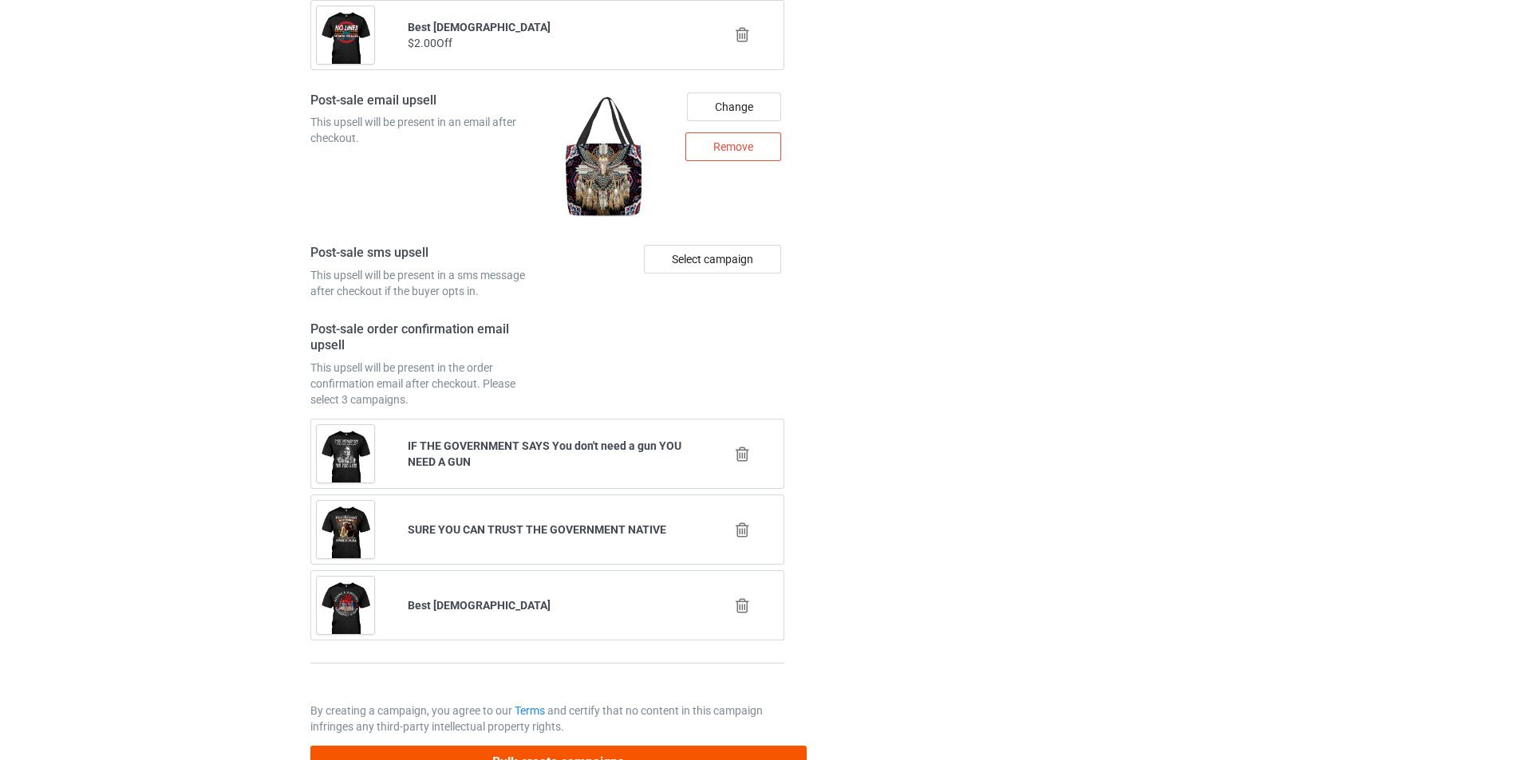
scroll to position [2139, 0]
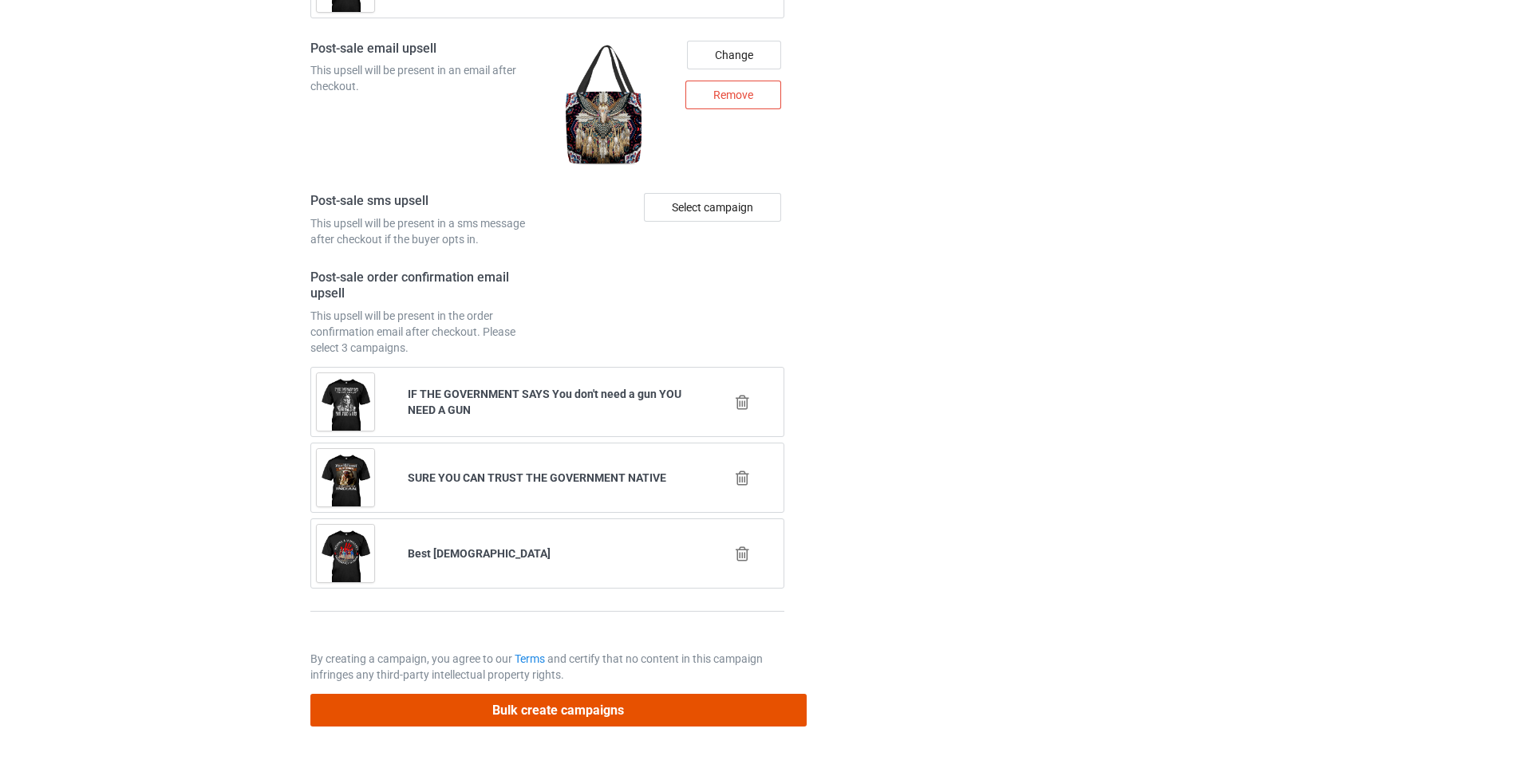
click at [562, 715] on button "Bulk create campaigns" at bounding box center [558, 710] width 496 height 33
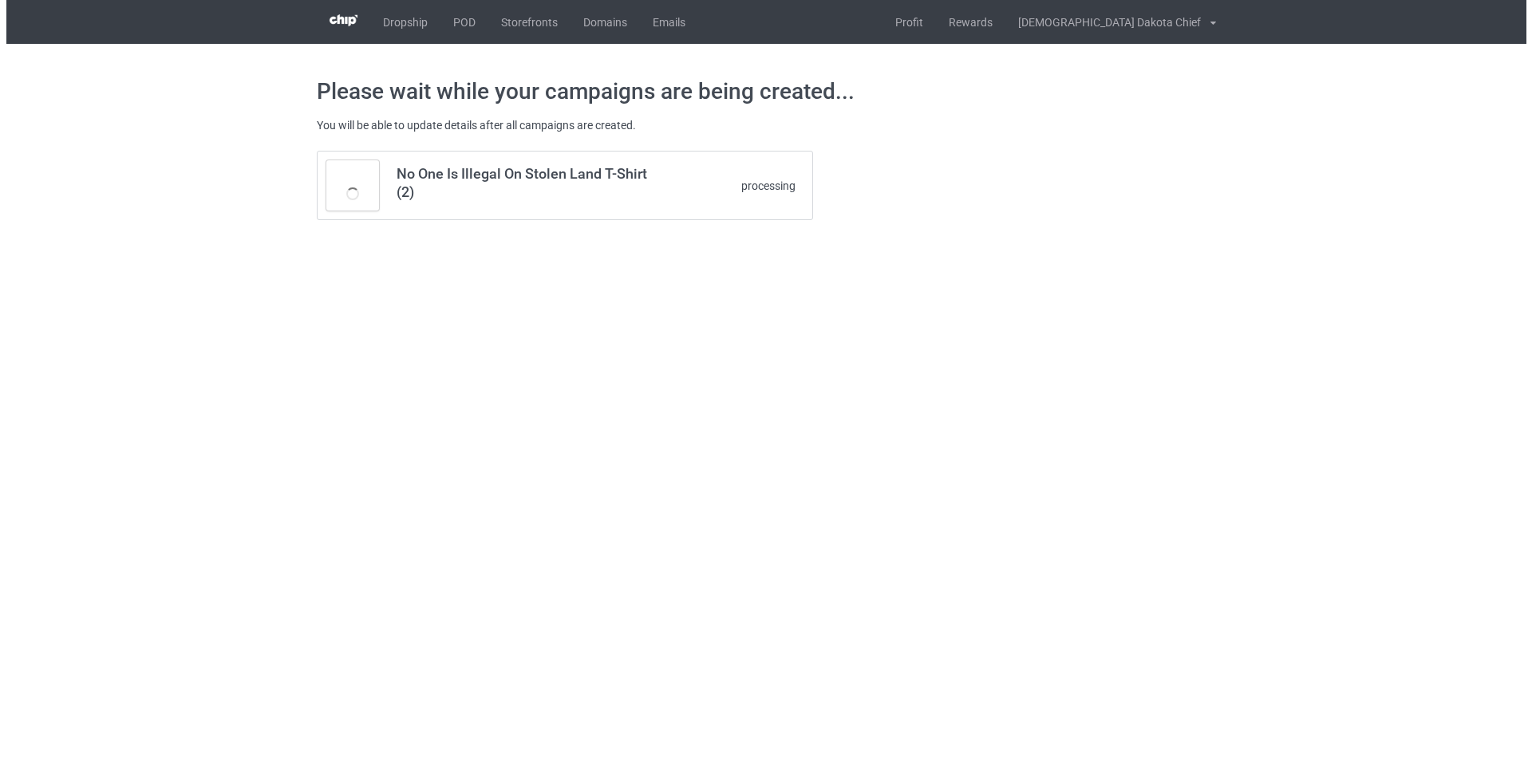
scroll to position [0, 0]
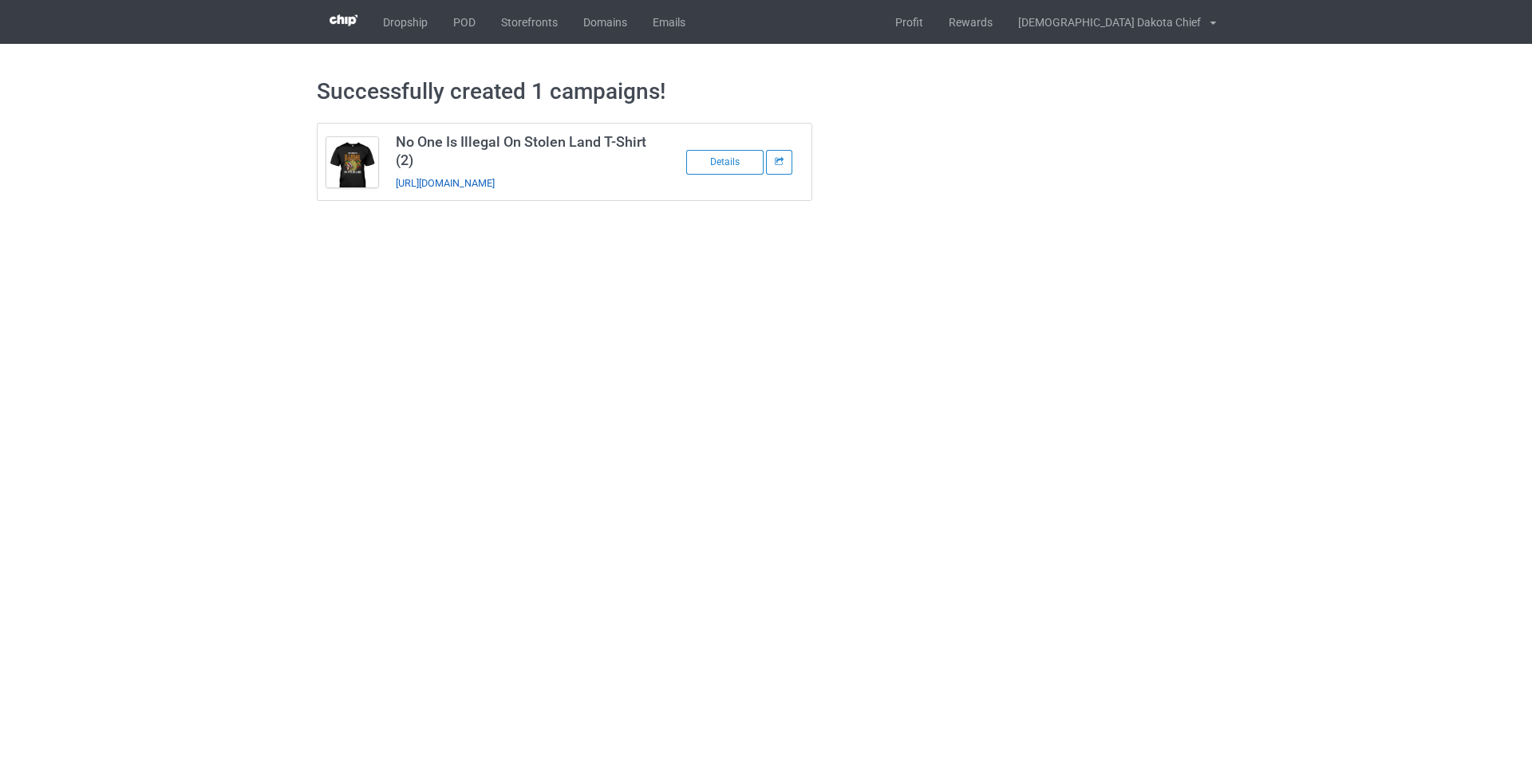
click at [495, 179] on link "[URL][DOMAIN_NAME]" at bounding box center [445, 183] width 99 height 12
click at [466, 23] on link "POD" at bounding box center [464, 22] width 48 height 44
